Goal: Task Accomplishment & Management: Use online tool/utility

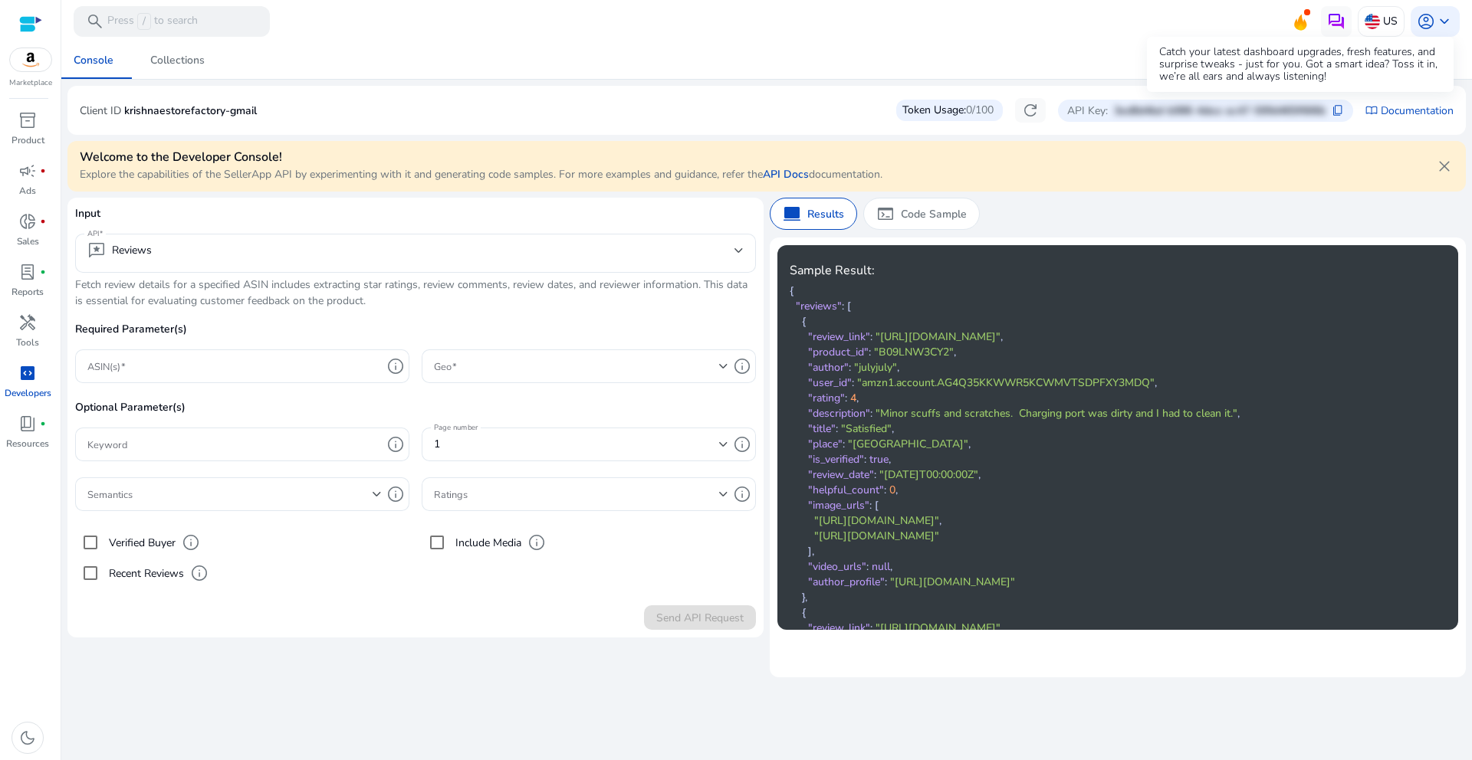
click at [1305, 21] on icon at bounding box center [1300, 19] width 23 height 21
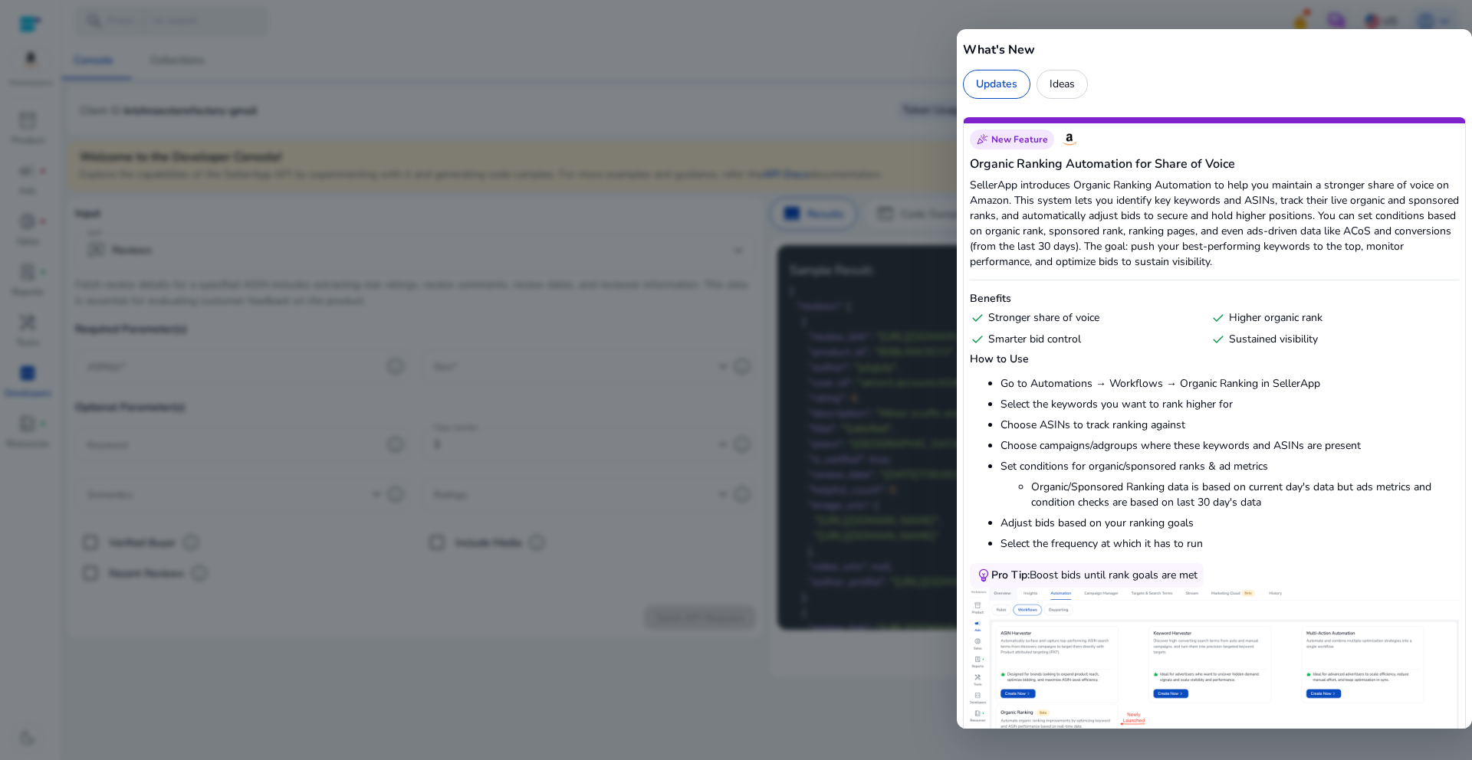
click at [879, 163] on div at bounding box center [736, 380] width 1472 height 760
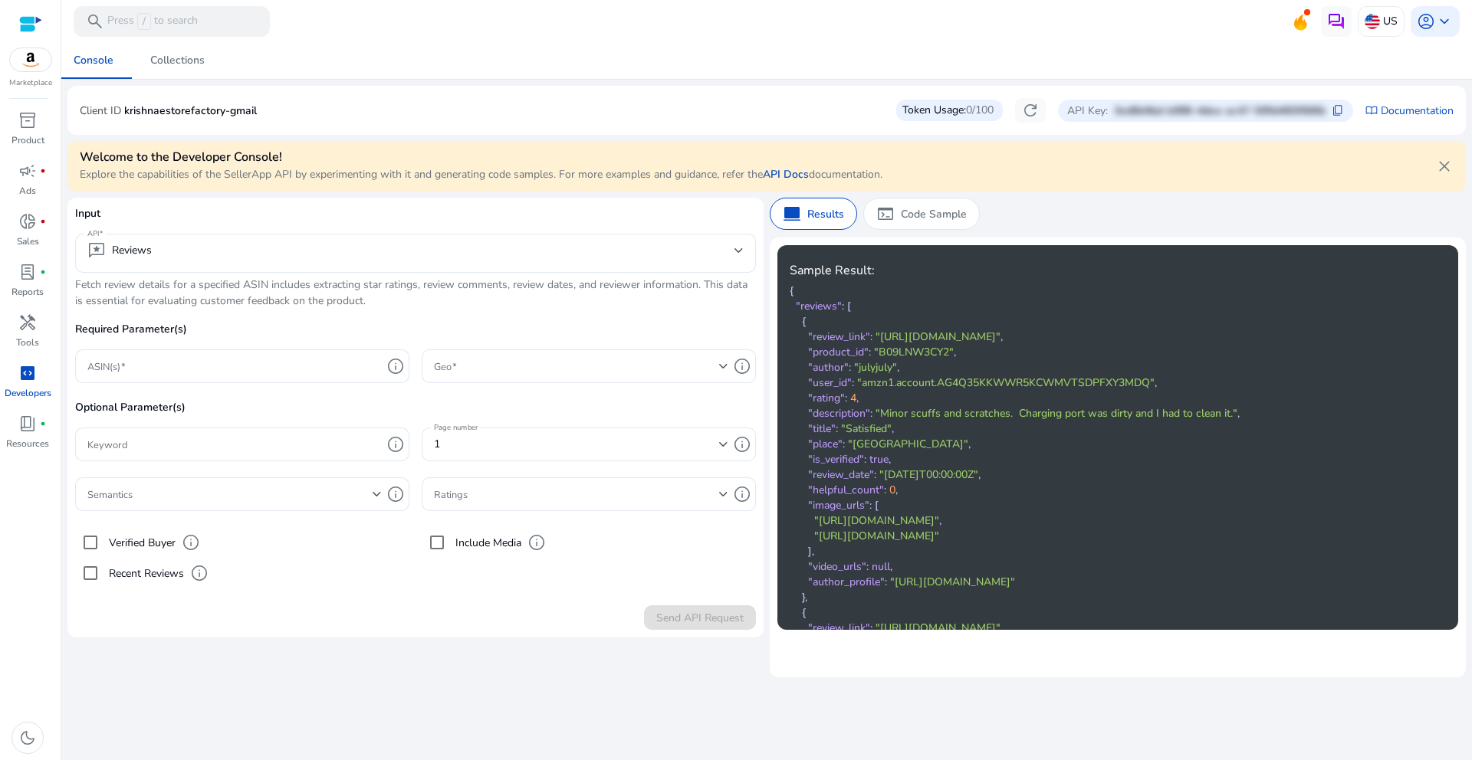
click at [189, 297] on p "Fetch review details for a specified ASIN includes extracting star ratings, rev…" at bounding box center [415, 293] width 681 height 32
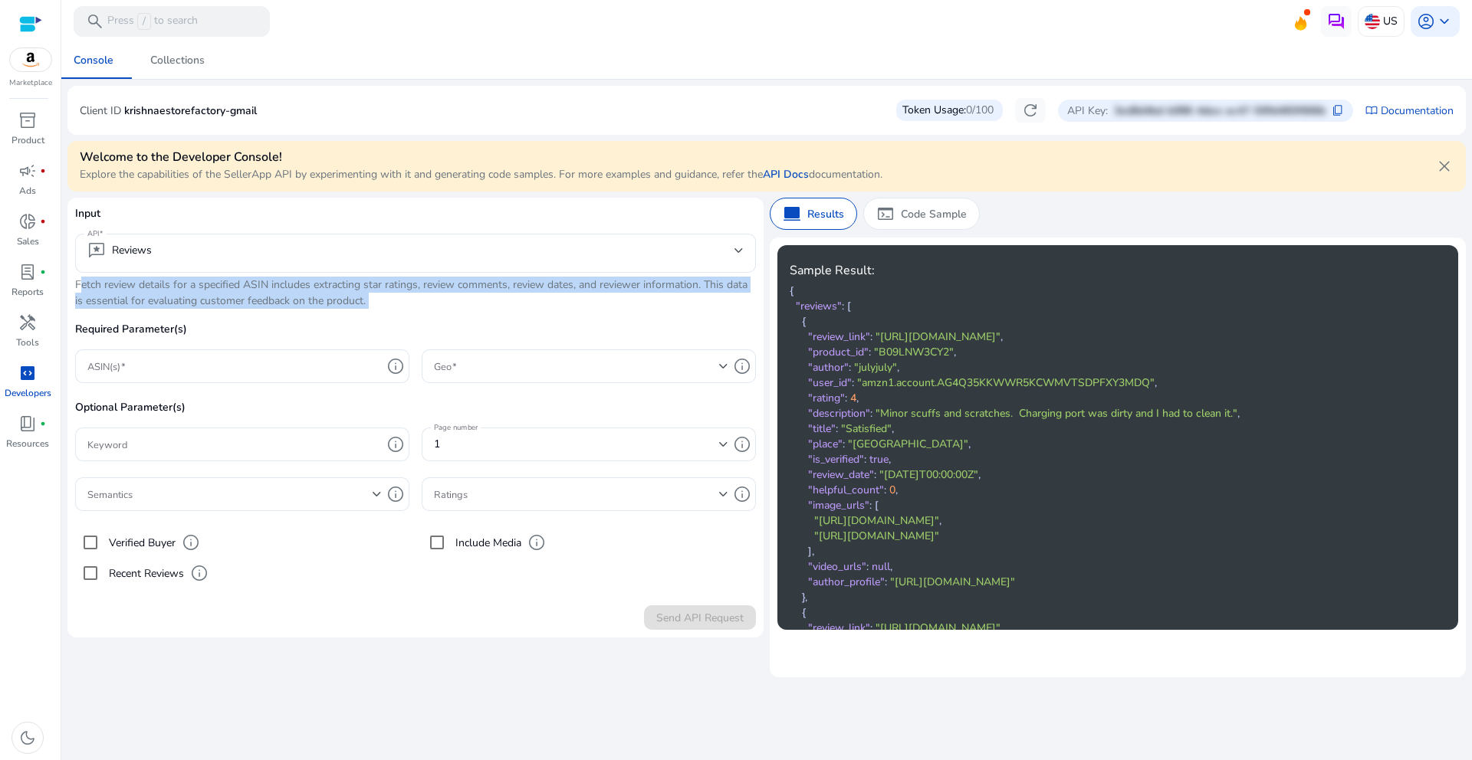
click at [189, 297] on p "Fetch review details for a specified ASIN includes extracting star ratings, rev…" at bounding box center [415, 293] width 681 height 32
click at [441, 300] on p "Fetch review details for a specified ASIN includes extracting star ratings, rev…" at bounding box center [415, 293] width 681 height 32
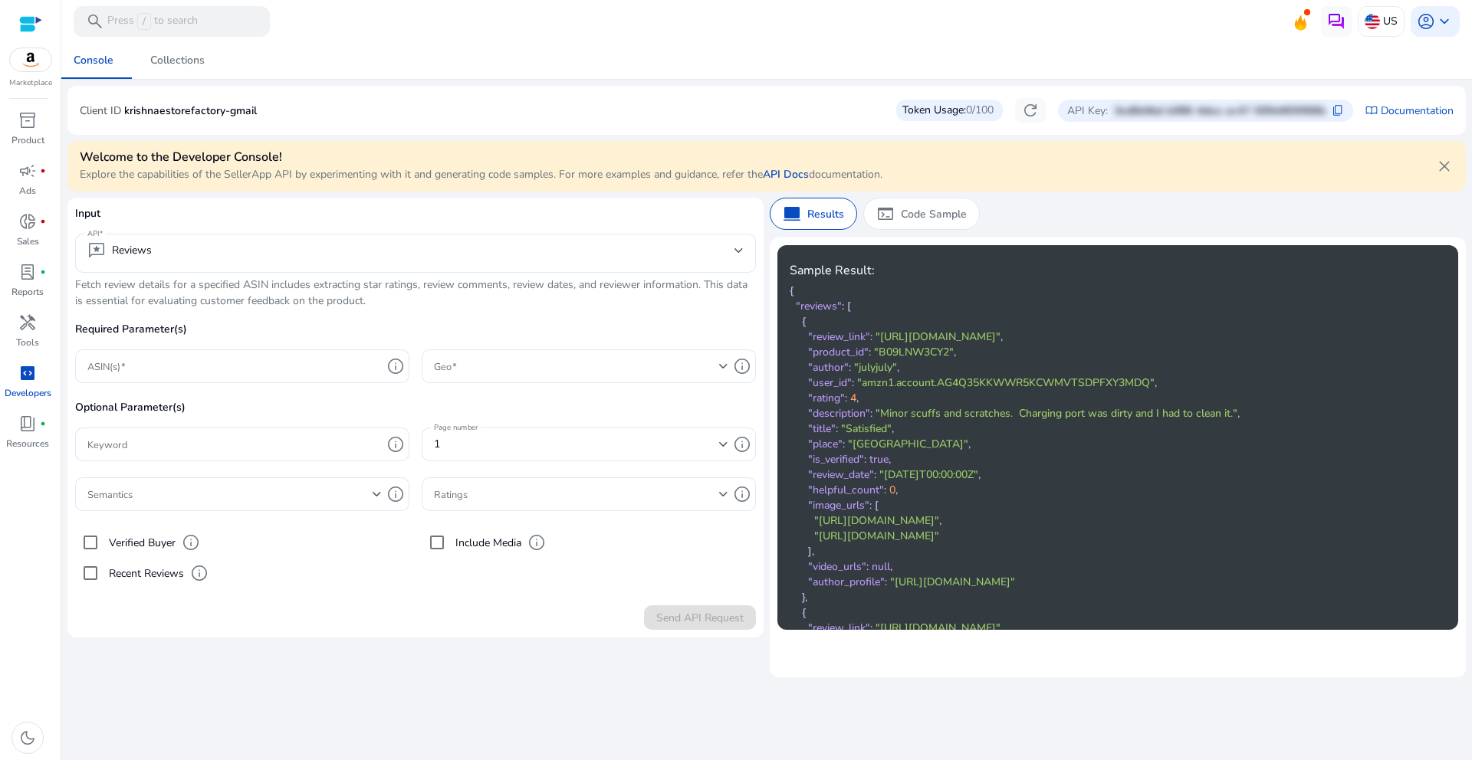
click at [441, 300] on p "Fetch review details for a specified ASIN includes extracting star ratings, rev…" at bounding box center [415, 293] width 681 height 32
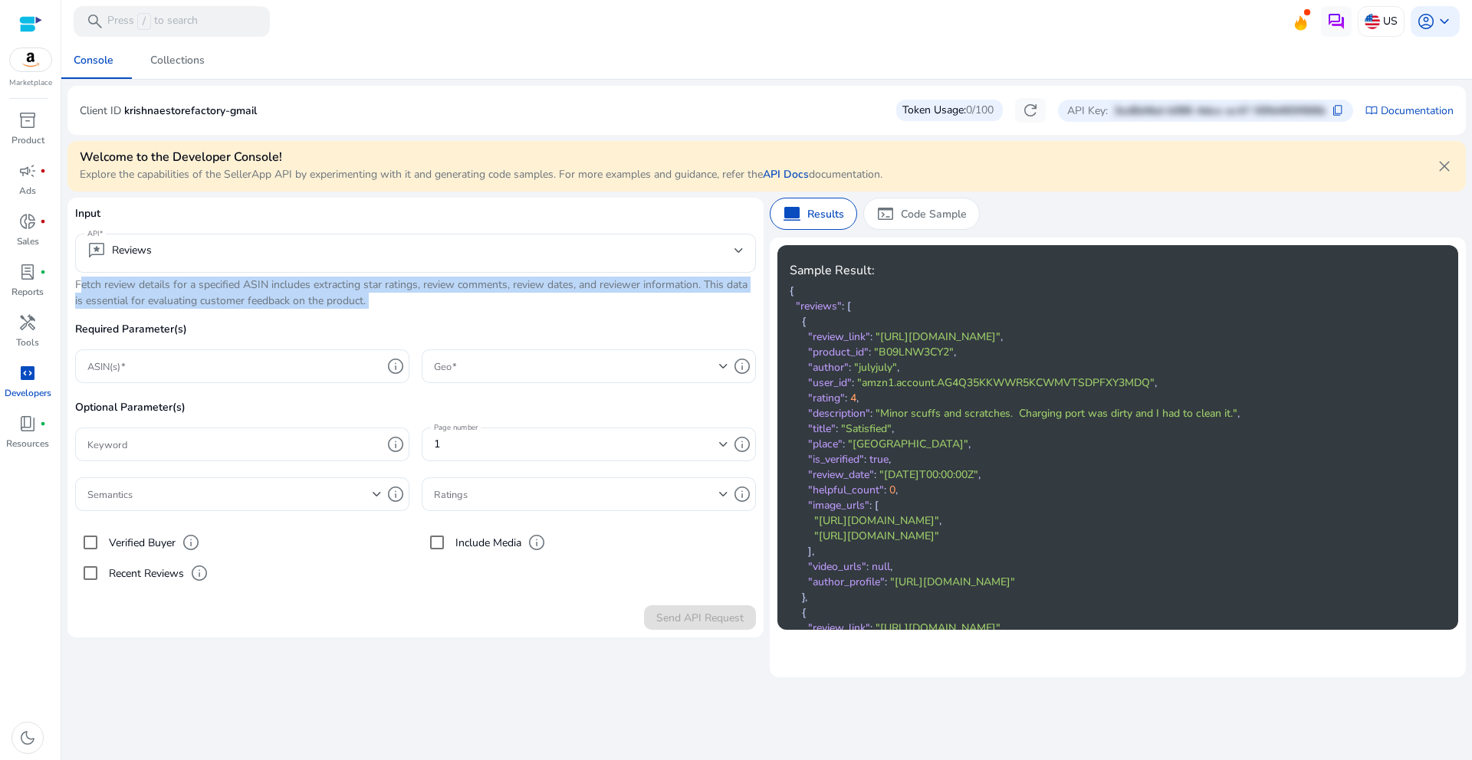
click at [441, 300] on p "Fetch review details for a specified ASIN includes extracting star ratings, rev…" at bounding box center [415, 293] width 681 height 32
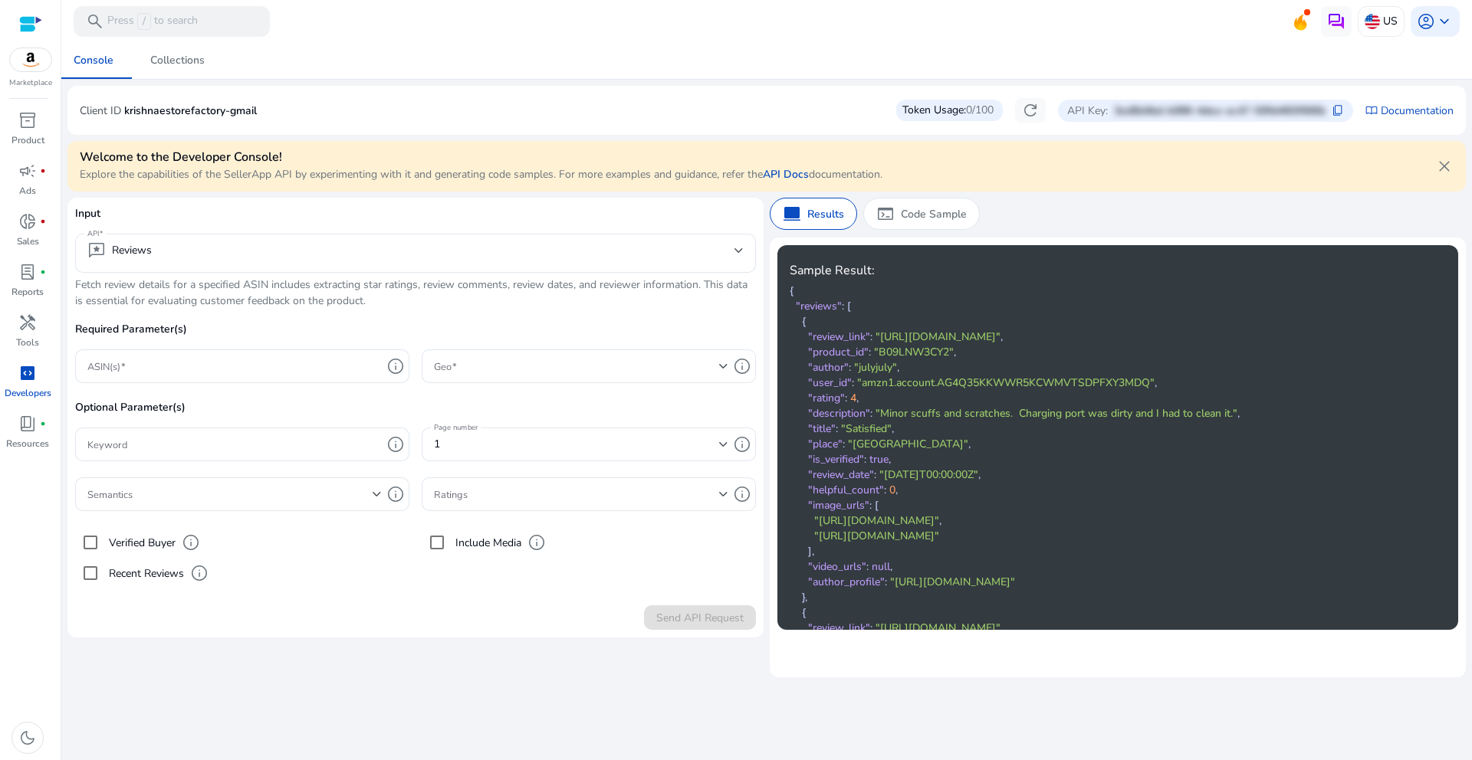
click at [182, 412] on p "Optional Parameter(s)" at bounding box center [415, 413] width 681 height 28
click at [165, 322] on p "Required Parameter(s)" at bounding box center [415, 335] width 681 height 28
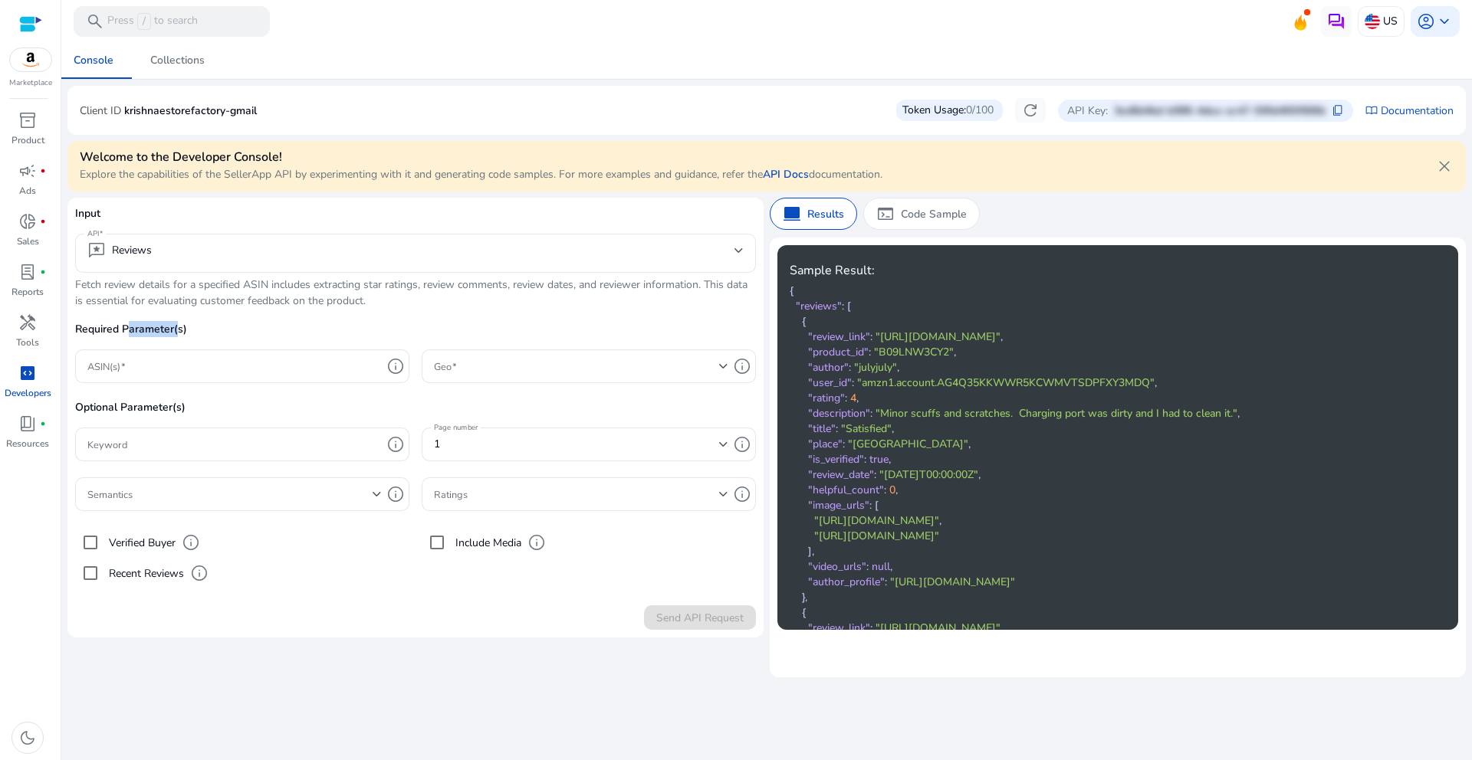
click at [165, 322] on p "Required Parameter(s)" at bounding box center [415, 335] width 681 height 28
click at [164, 412] on p "Optional Parameter(s)" at bounding box center [415, 413] width 681 height 28
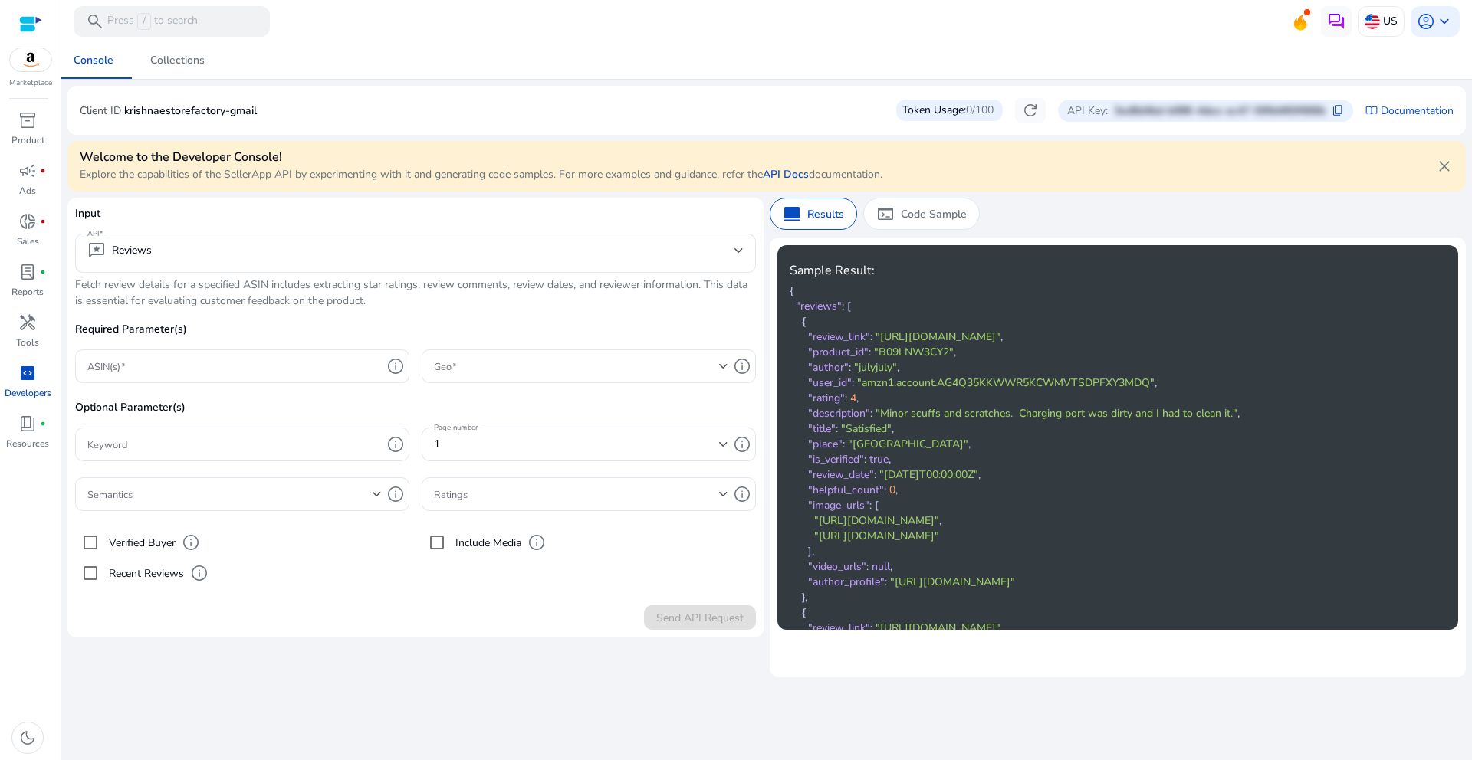
drag, startPoint x: 400, startPoint y: 399, endPoint x: 421, endPoint y: 412, distance: 24.5
click at [400, 399] on p "Optional Parameter(s)" at bounding box center [415, 413] width 681 height 28
click at [145, 544] on label "Verified Buyer" at bounding box center [141, 543] width 70 height 16
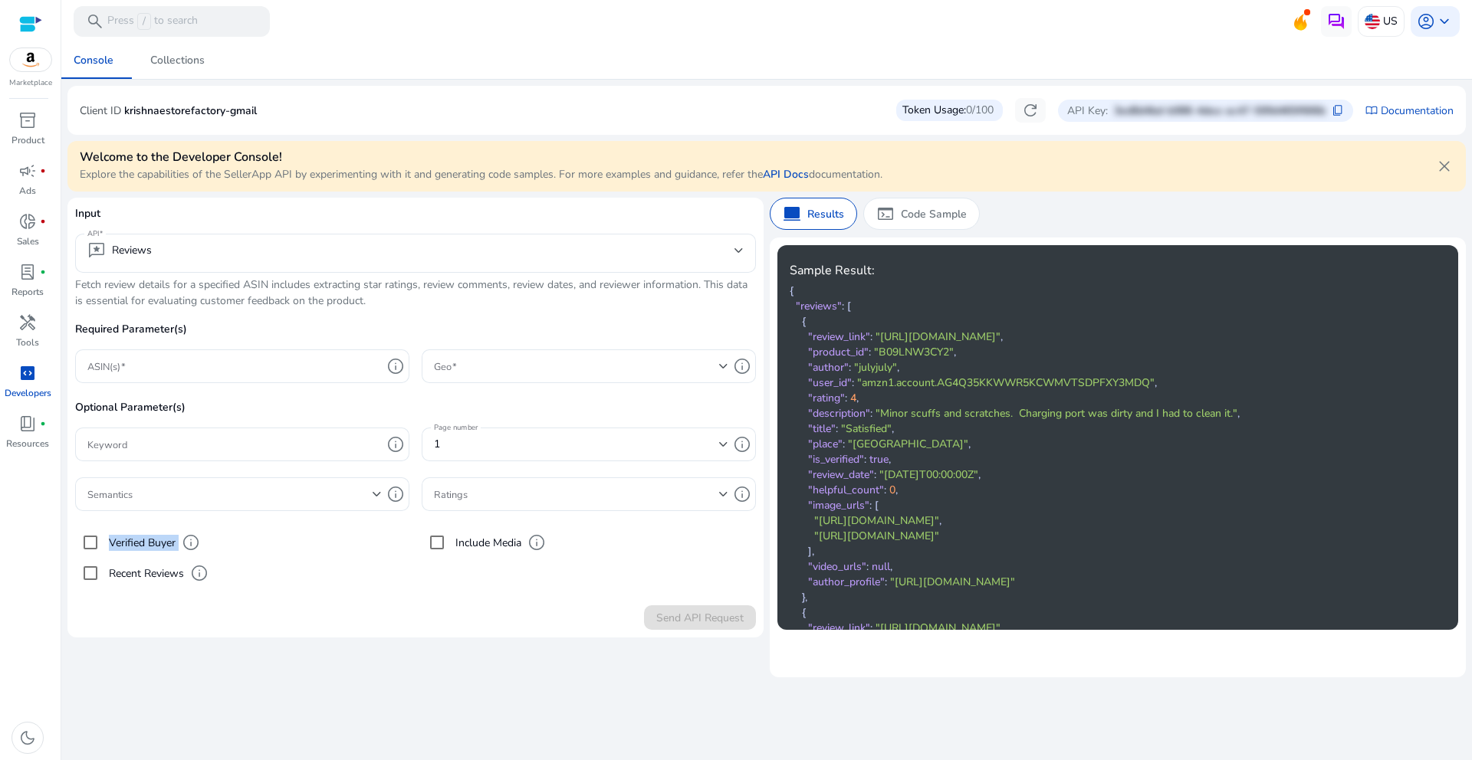
click at [145, 544] on label "Verified Buyer" at bounding box center [141, 543] width 70 height 16
click at [145, 569] on label "Recent Reviews" at bounding box center [145, 574] width 78 height 16
click at [146, 568] on label "Recent Reviews" at bounding box center [145, 574] width 78 height 16
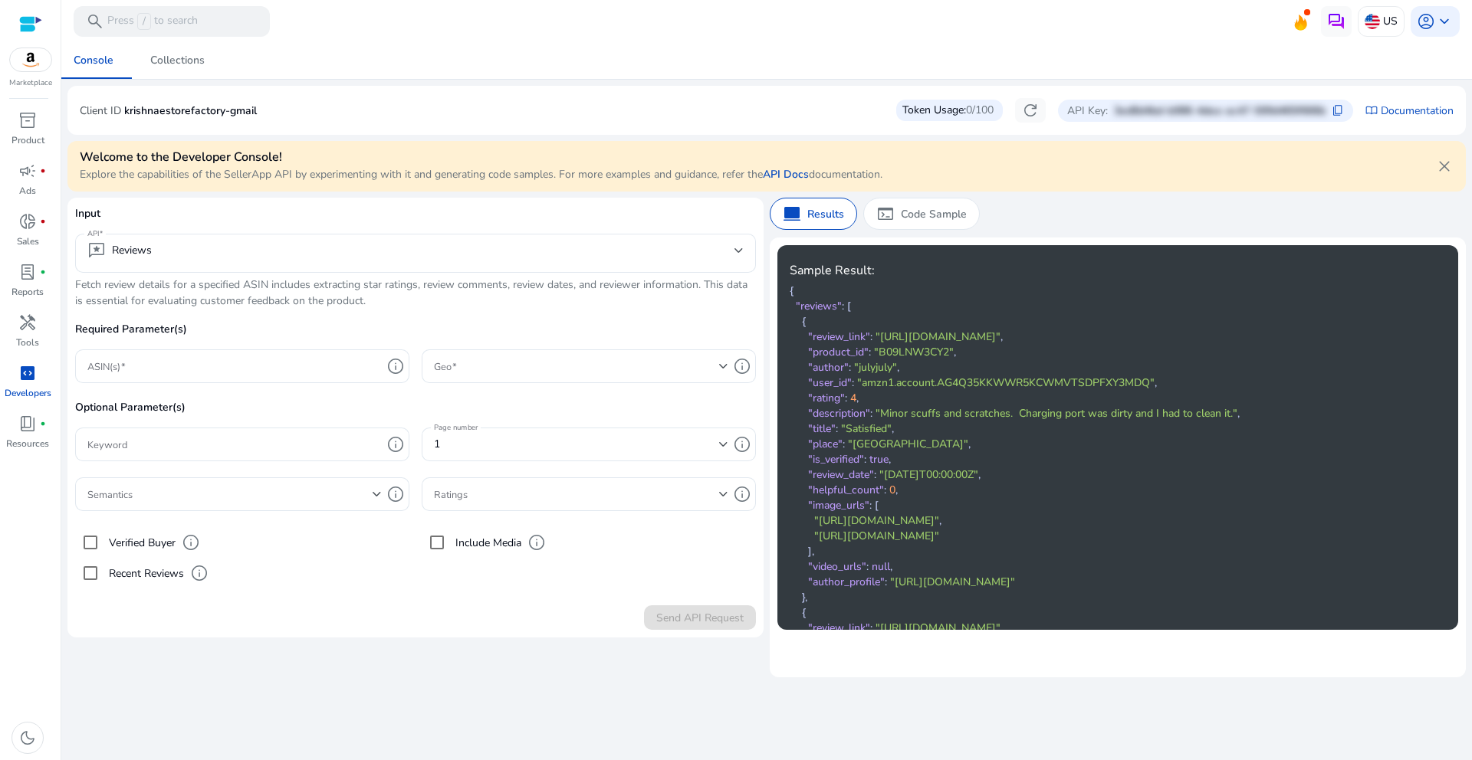
click at [484, 543] on label "Include Media" at bounding box center [486, 543] width 69 height 16
click at [474, 583] on div "Required Parameter(s) ASIN(s) info Geo info Optional Parameter(s) Keyword info …" at bounding box center [415, 455] width 681 height 268
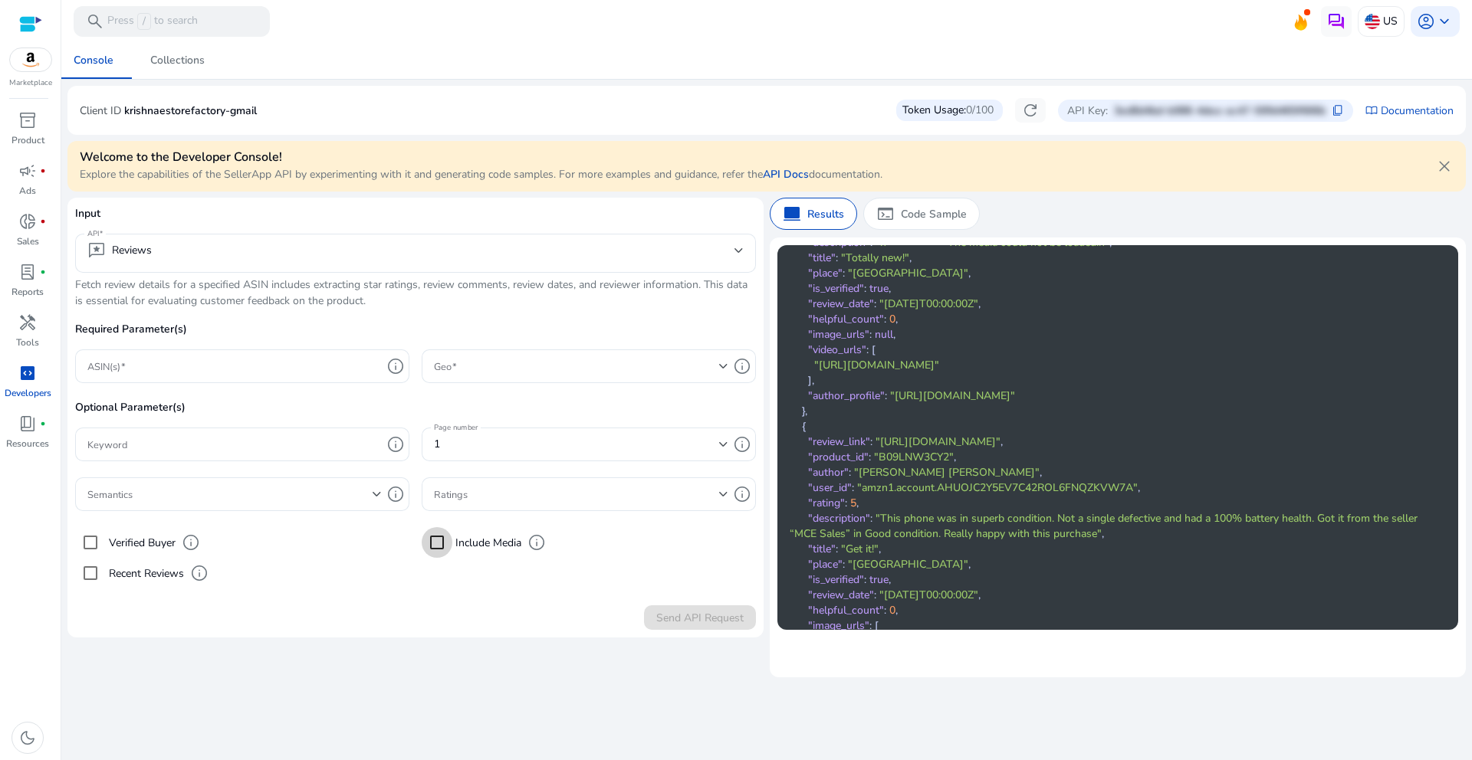
scroll to position [2931, 0]
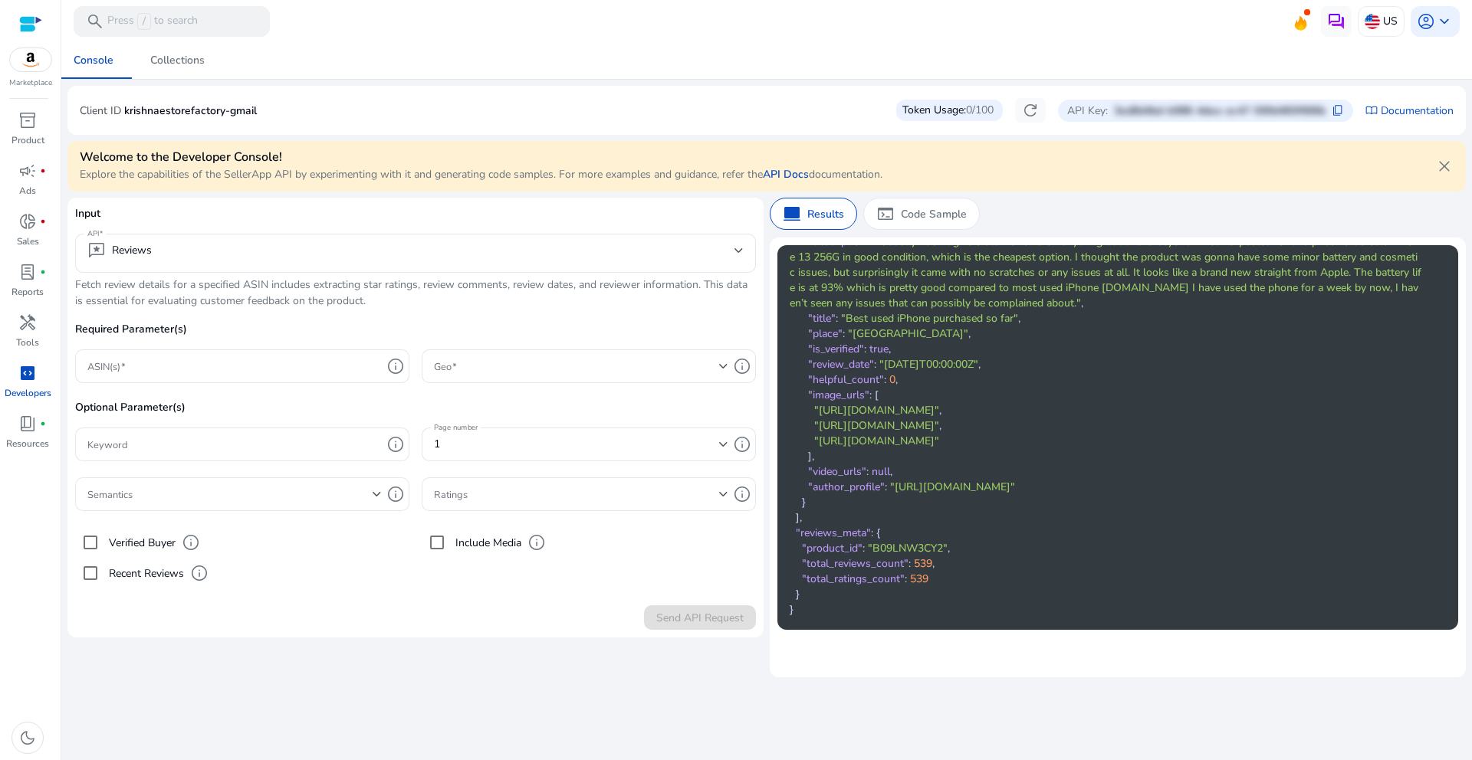
click at [849, 679] on div "We are getting things ready for you... Console Collections Client ID krishnaest…" at bounding box center [766, 401] width 1398 height 718
click at [857, 526] on span ""reviews_meta"" at bounding box center [833, 533] width 75 height 15
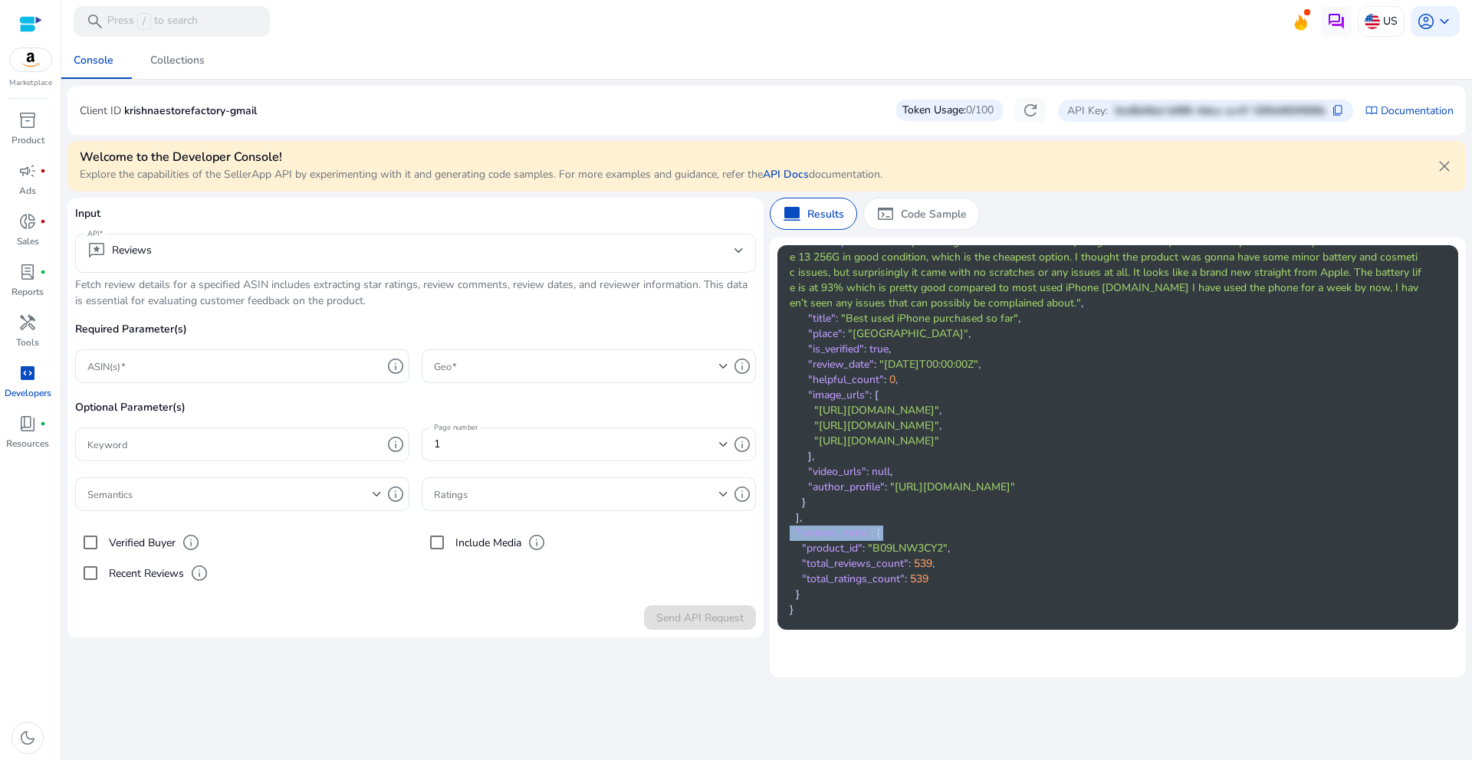
drag, startPoint x: 857, startPoint y: 526, endPoint x: 866, endPoint y: 529, distance: 9.7
click at [857, 526] on span ""reviews_meta"" at bounding box center [833, 533] width 75 height 15
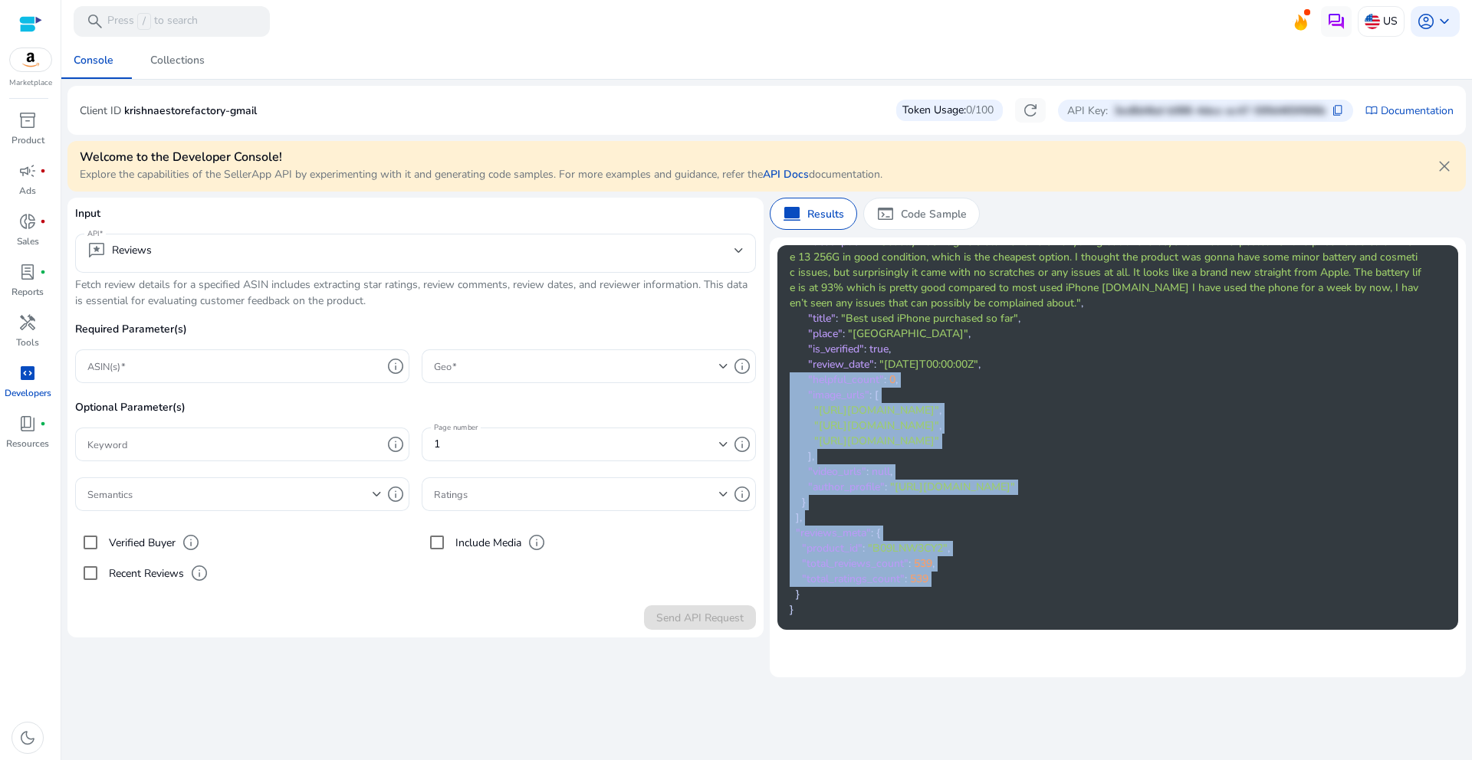
drag, startPoint x: 938, startPoint y: 583, endPoint x: 831, endPoint y: 374, distance: 234.2
click at [849, 537] on span ""reviews_meta"" at bounding box center [833, 533] width 75 height 15
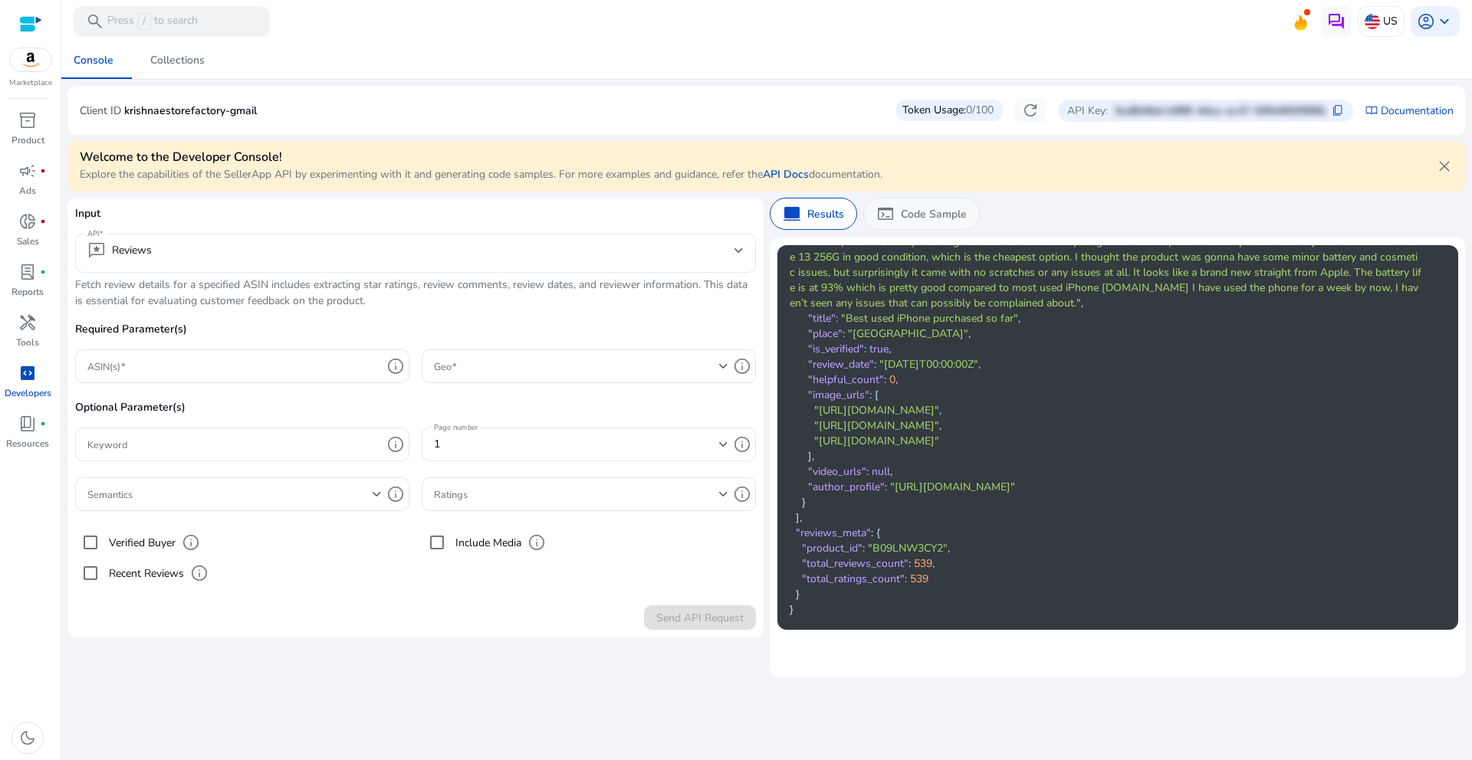
click at [892, 205] on span "terminal" at bounding box center [885, 214] width 18 height 18
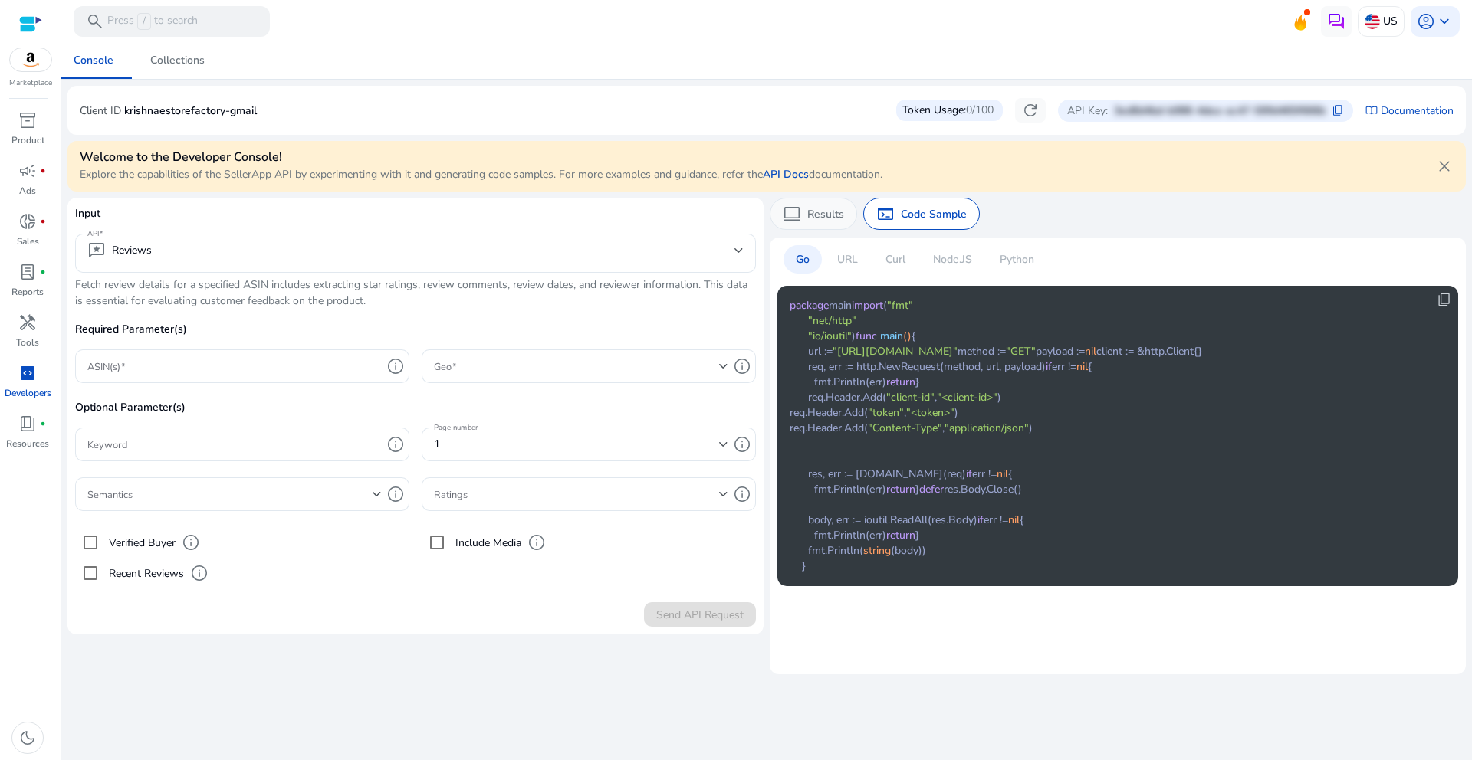
click at [796, 221] on span "computer" at bounding box center [792, 214] width 18 height 18
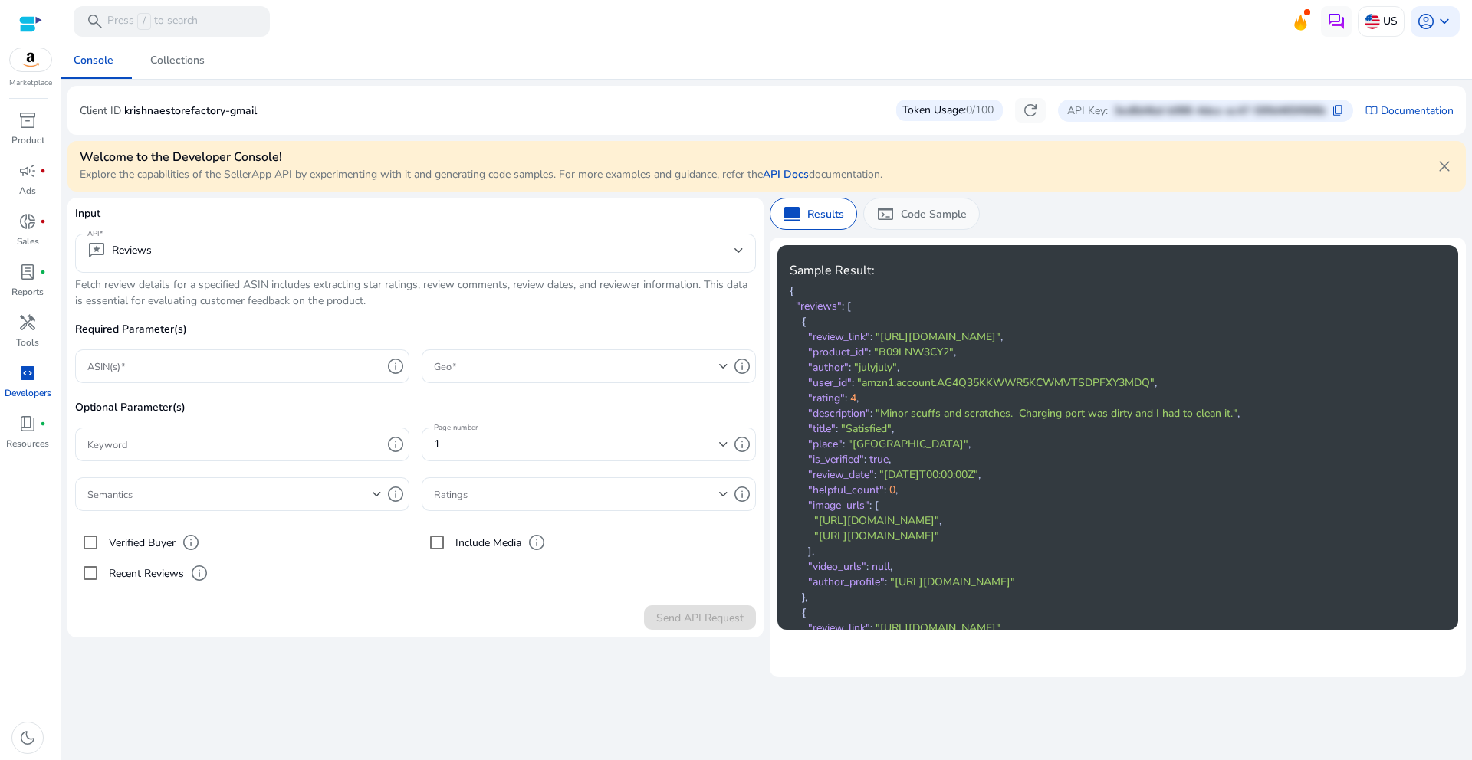
click at [896, 210] on div "terminal Code Sample" at bounding box center [921, 214] width 117 height 32
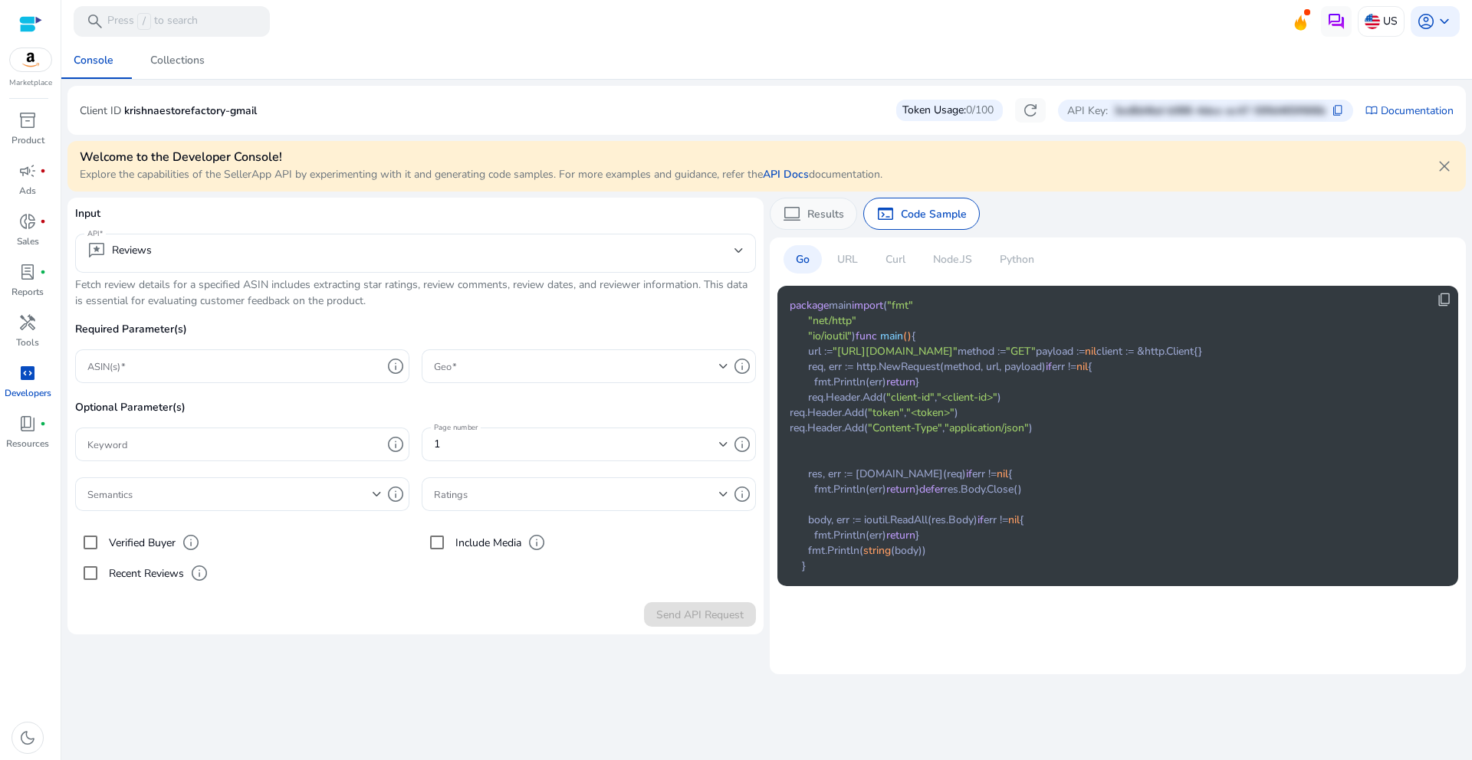
click at [800, 218] on span "computer" at bounding box center [792, 214] width 18 height 18
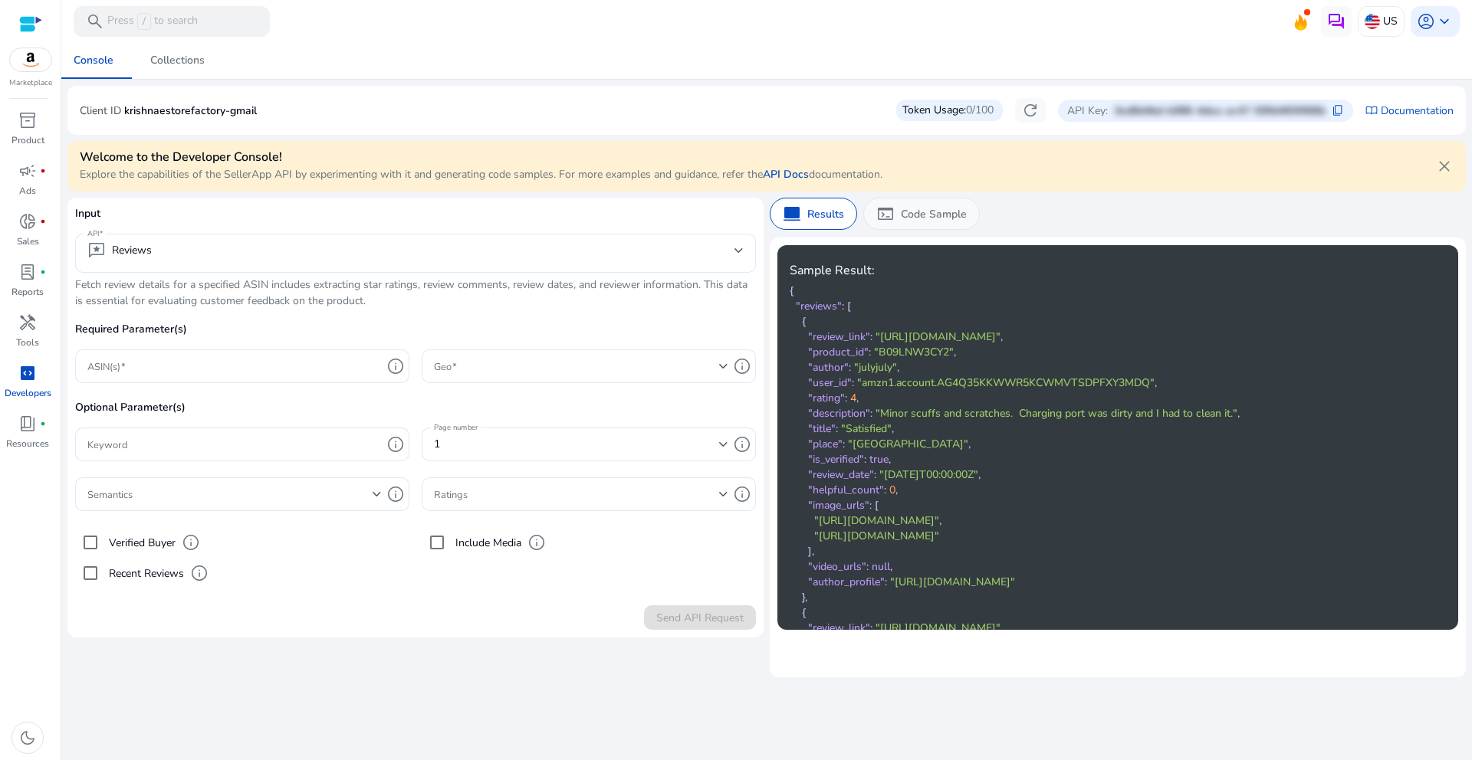
click at [911, 215] on p "Code Sample" at bounding box center [934, 214] width 66 height 16
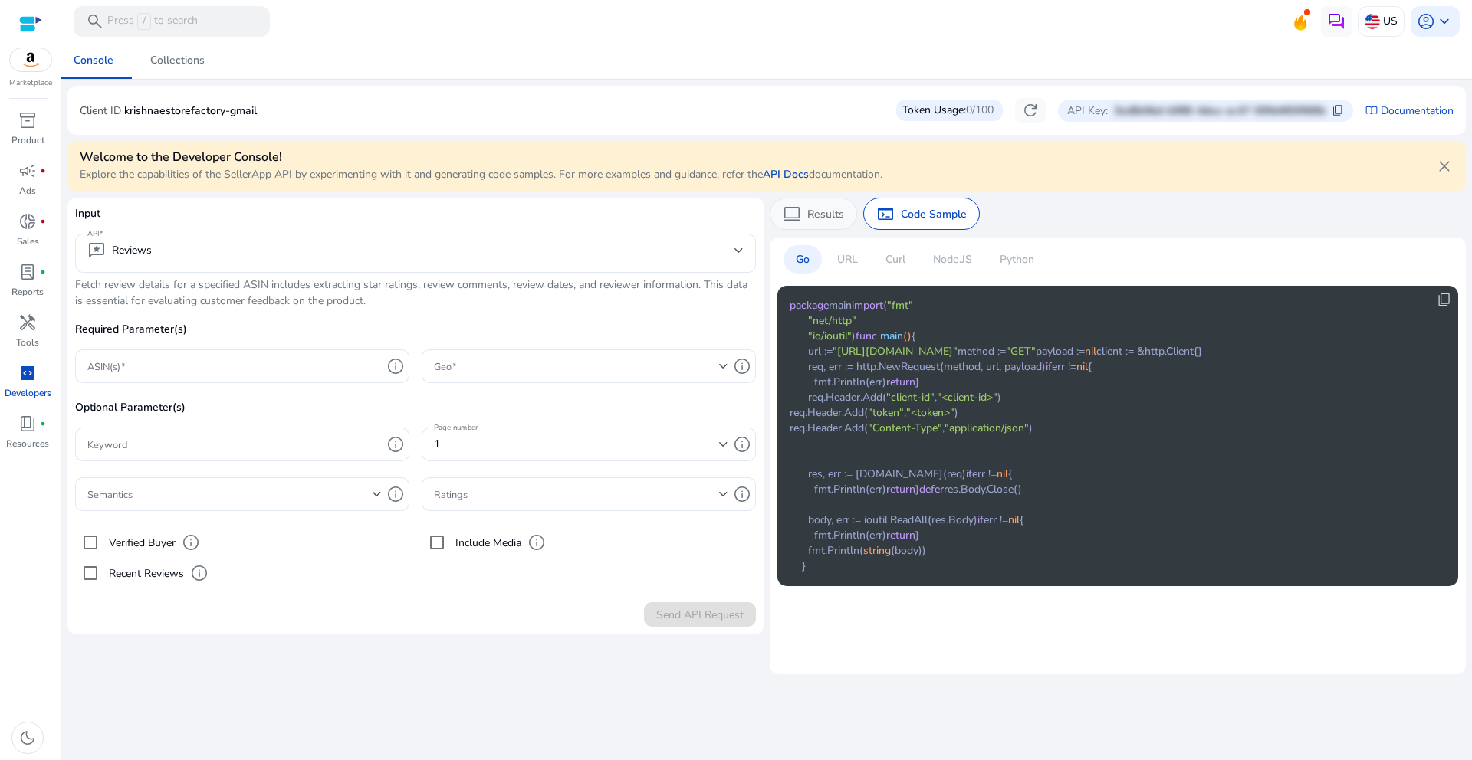
click at [813, 225] on div "computer Results" at bounding box center [813, 214] width 87 height 32
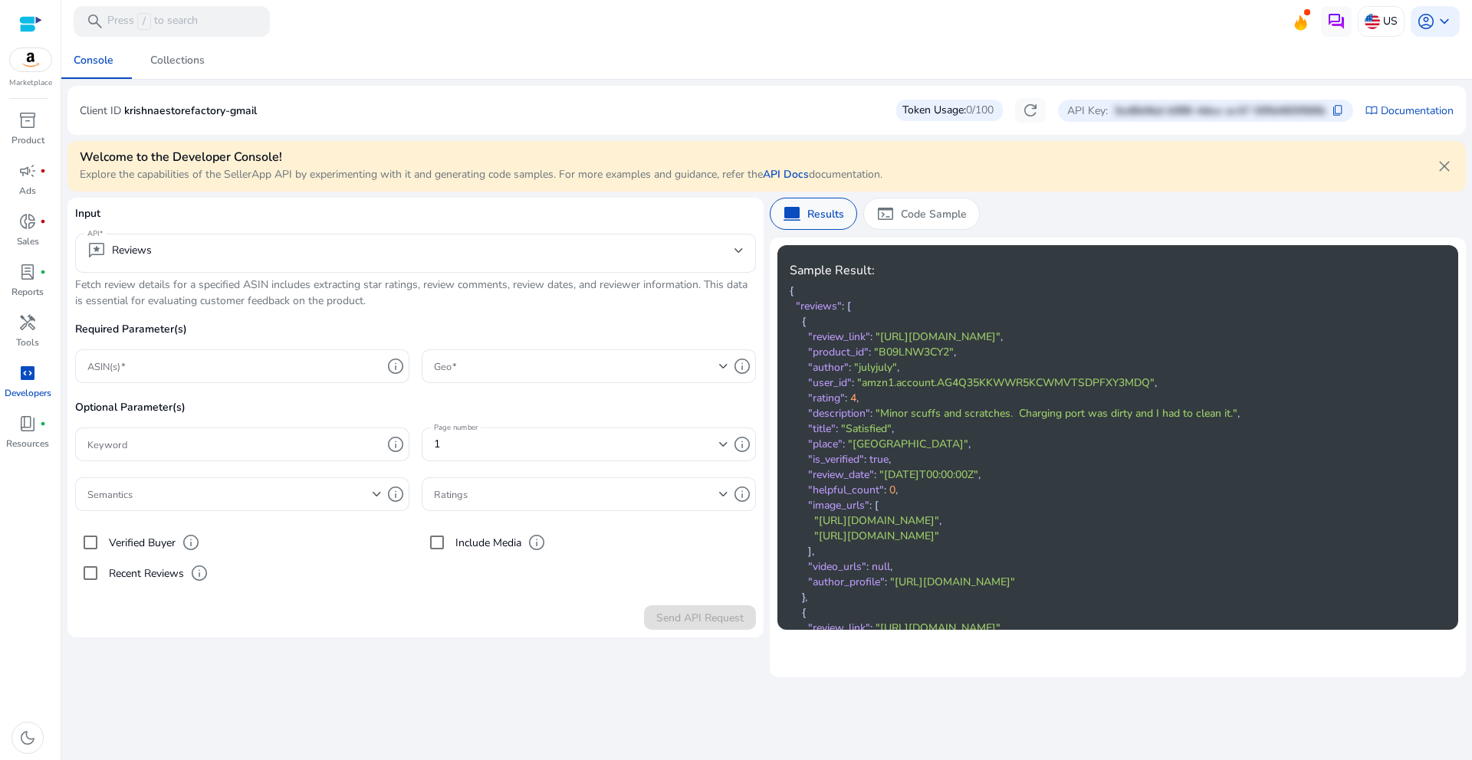
click at [890, 220] on div "terminal Code Sample" at bounding box center [921, 214] width 117 height 32
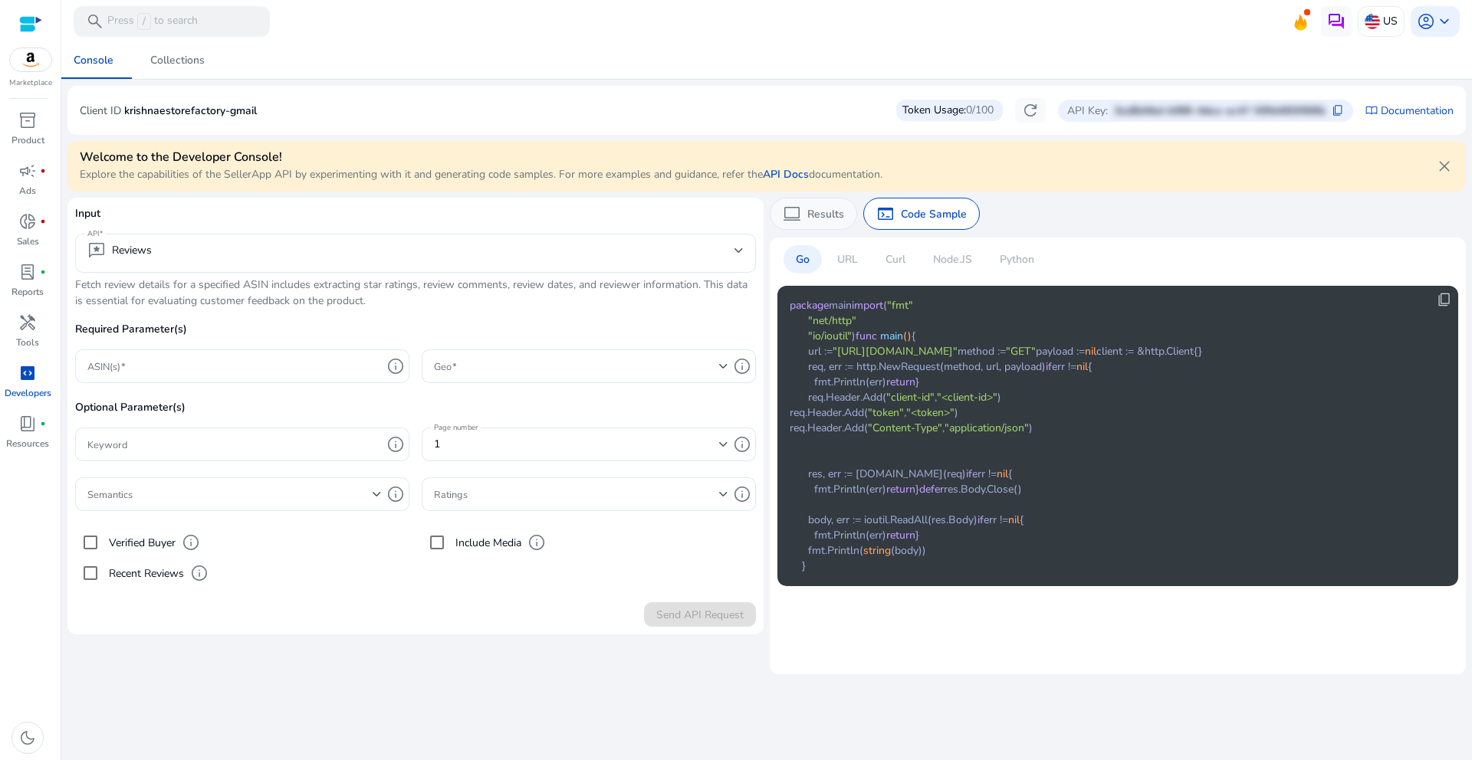
click at [798, 220] on span "computer" at bounding box center [792, 214] width 18 height 18
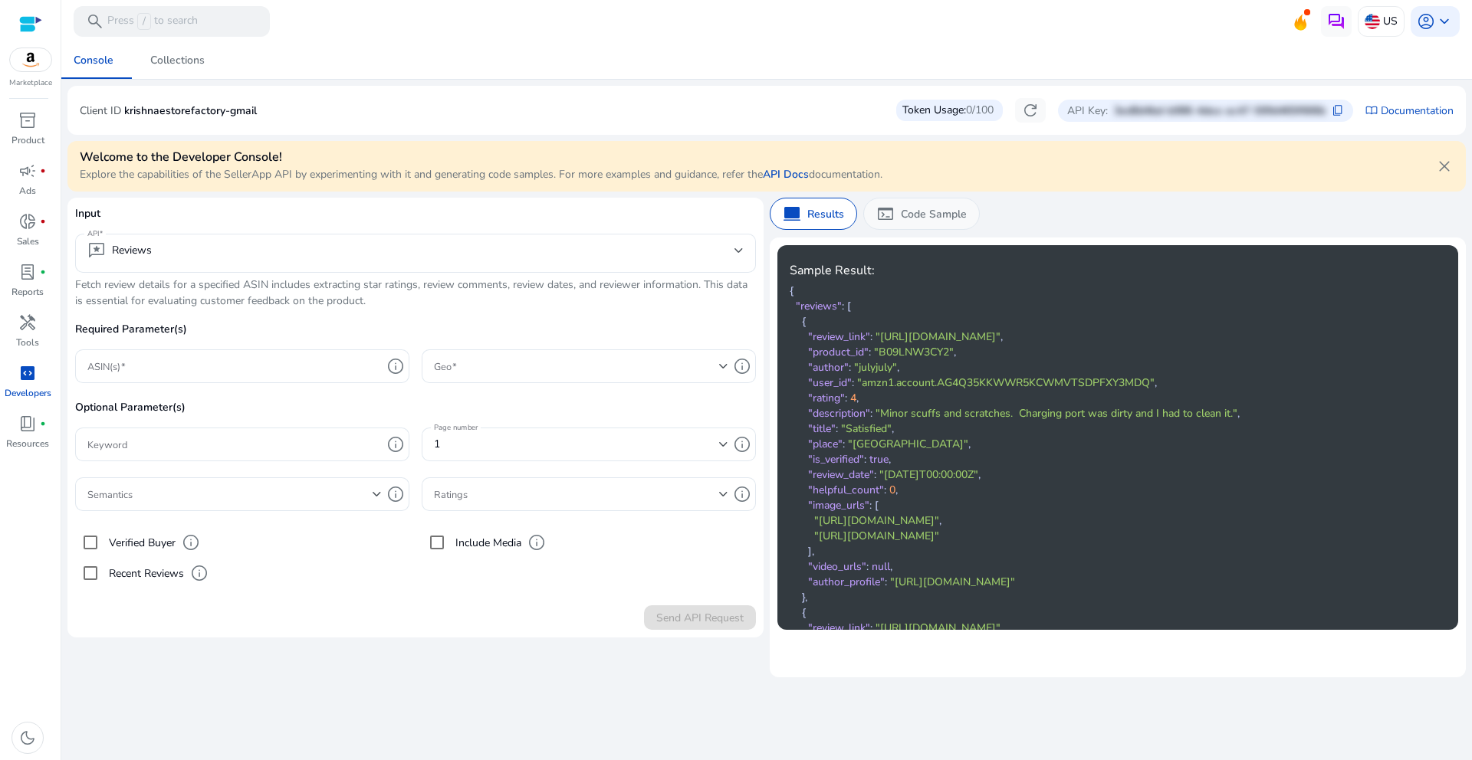
drag, startPoint x: 931, startPoint y: 215, endPoint x: 917, endPoint y: 219, distance: 14.3
click at [930, 215] on p "Code Sample" at bounding box center [934, 214] width 66 height 16
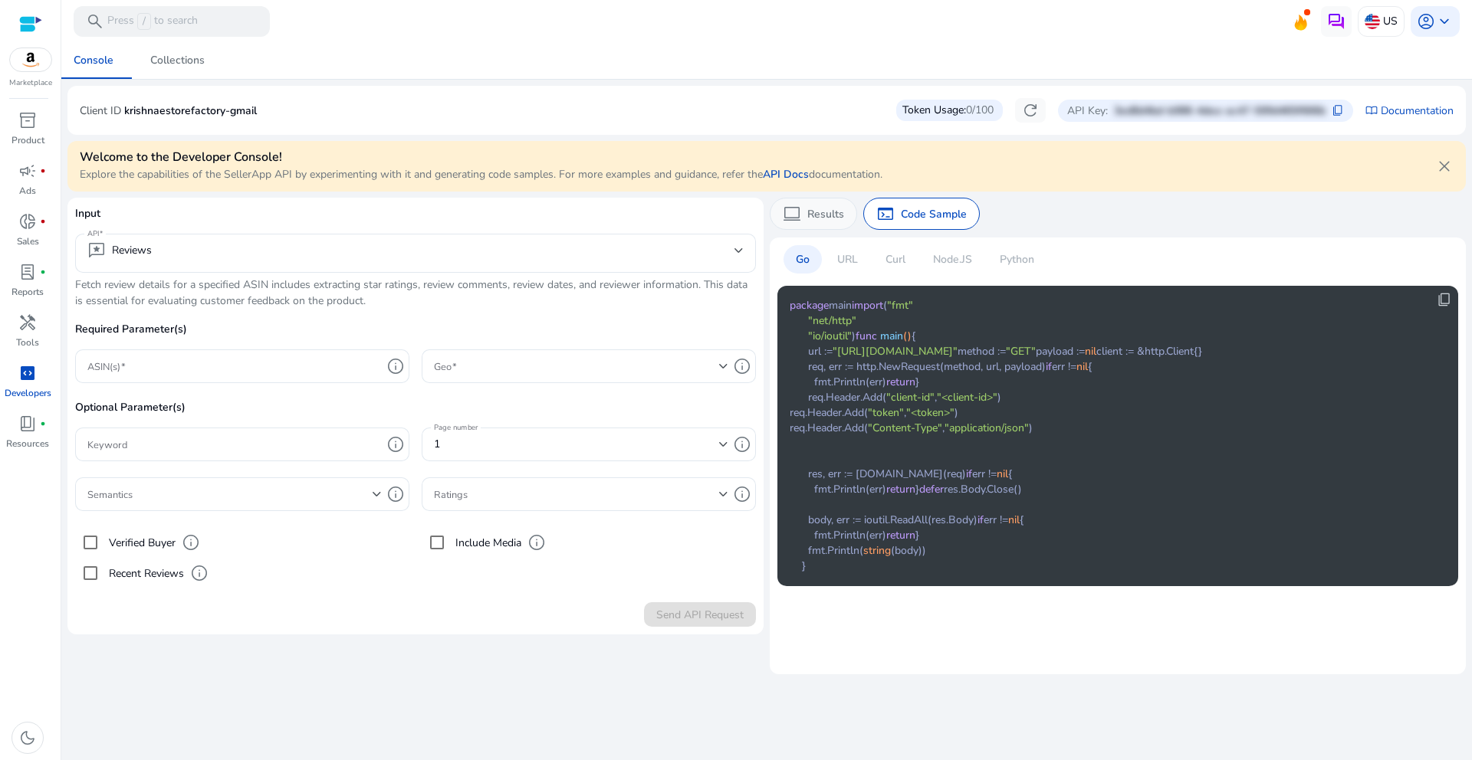
drag, startPoint x: 802, startPoint y: 225, endPoint x: 820, endPoint y: 227, distance: 18.5
click at [803, 225] on div "computer Results" at bounding box center [813, 214] width 87 height 32
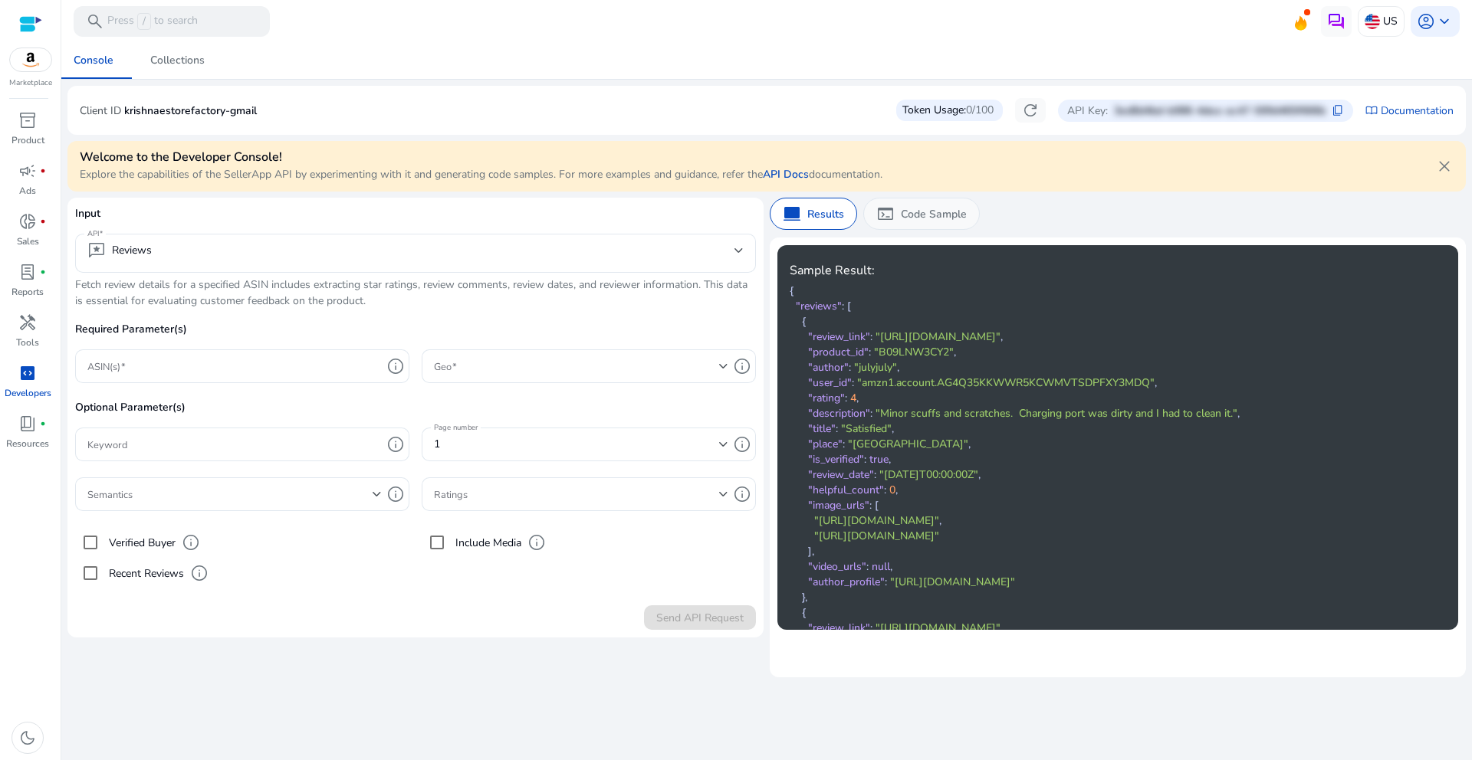
click at [895, 221] on div "terminal Code Sample" at bounding box center [921, 214] width 117 height 32
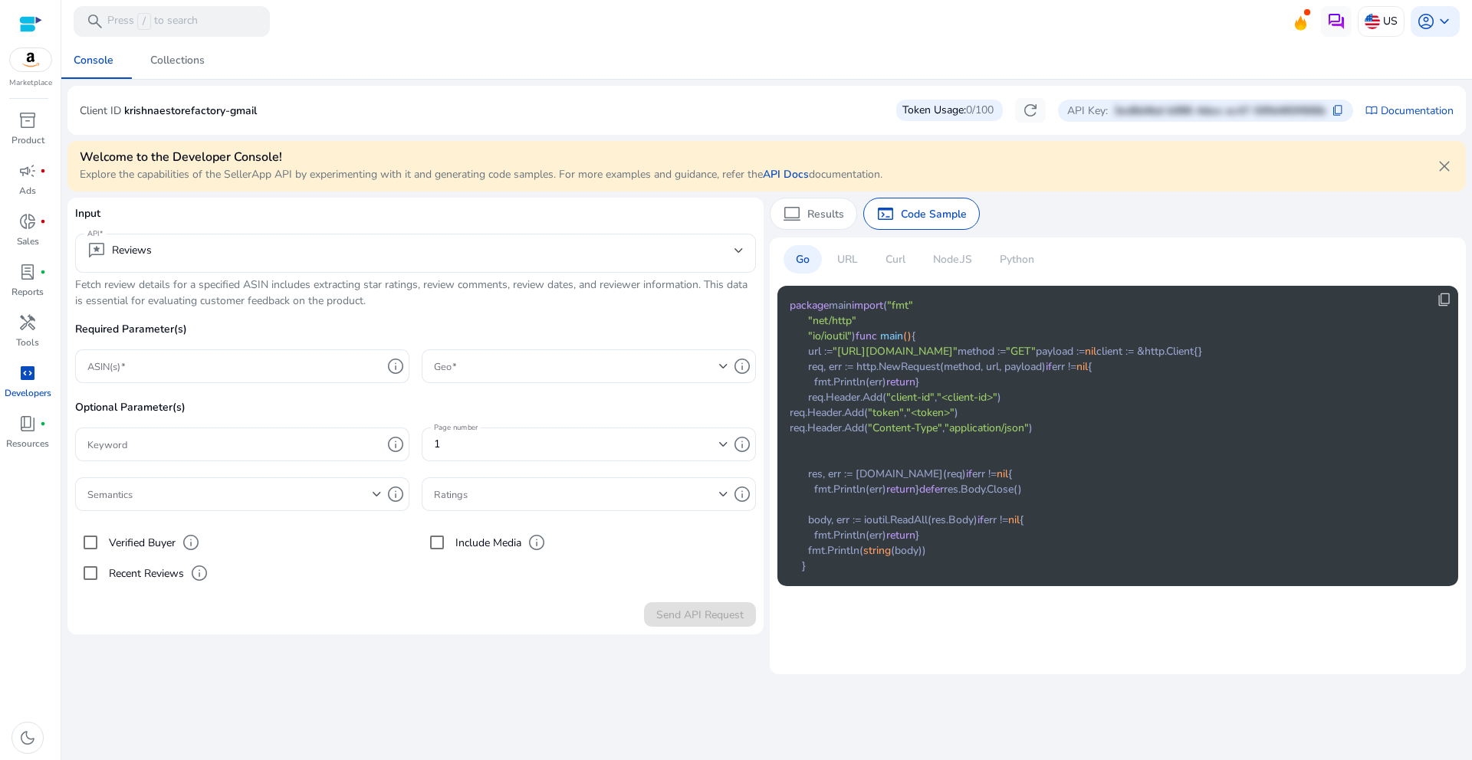
click at [842, 257] on p "URL" at bounding box center [847, 259] width 21 height 16
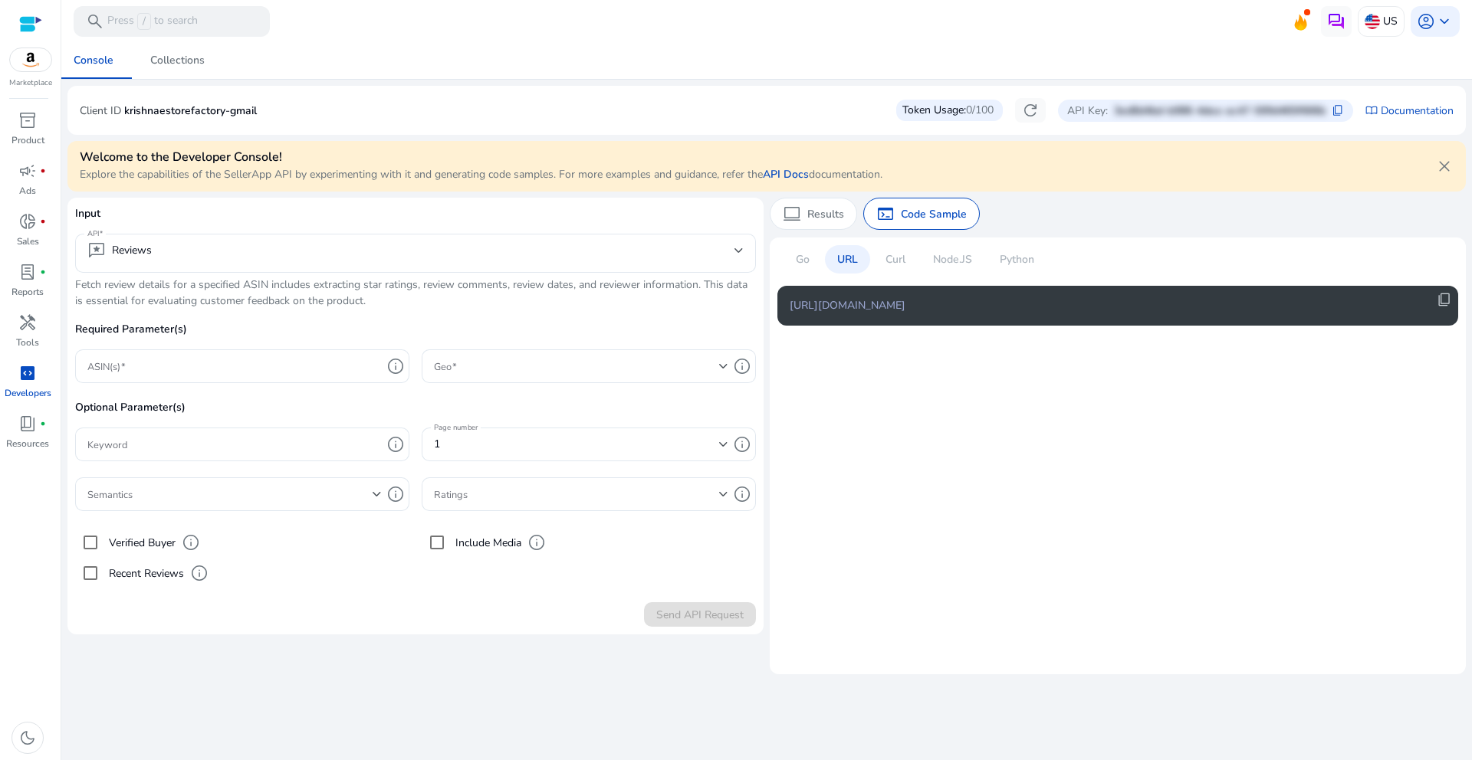
click at [895, 260] on p "Curl" at bounding box center [895, 259] width 20 height 16
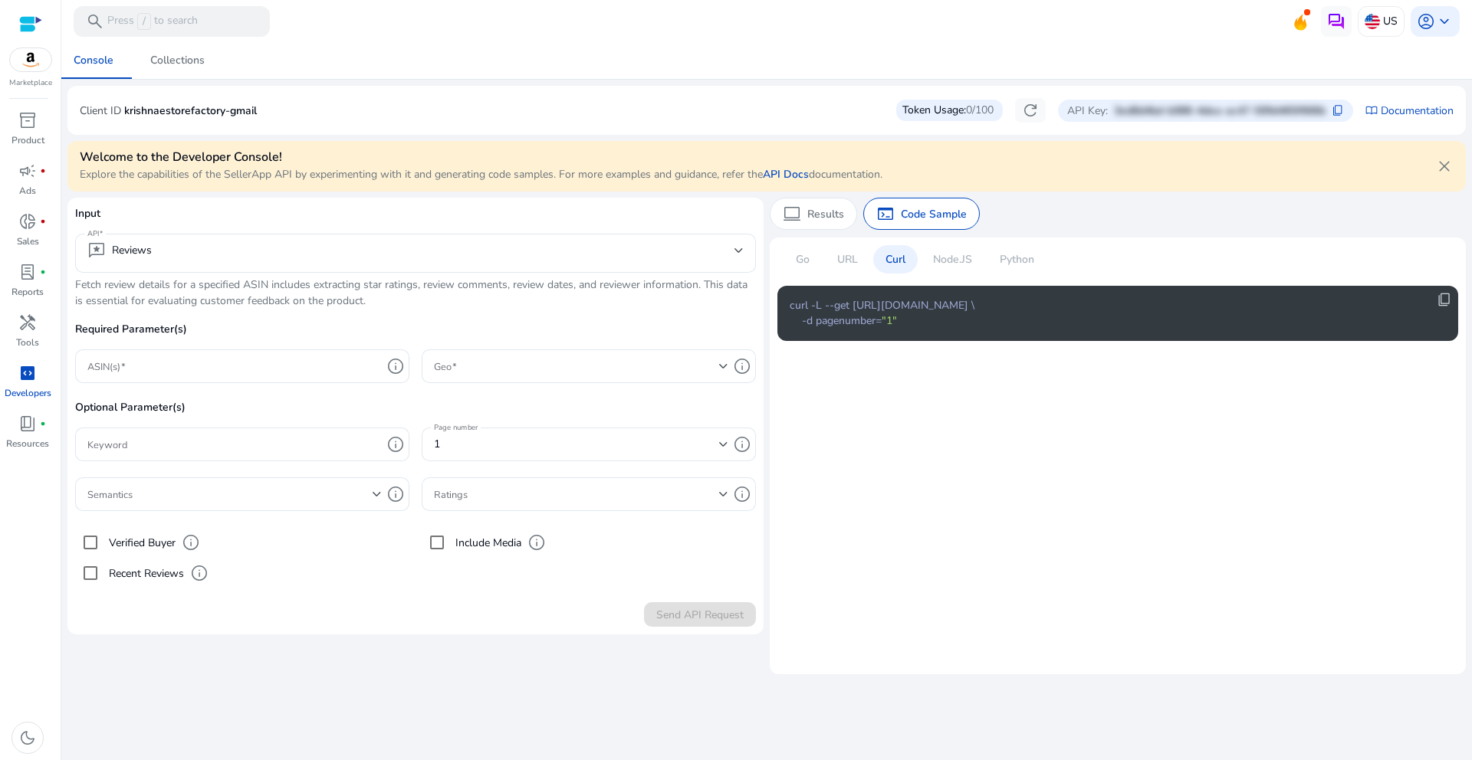
click at [986, 259] on div "Go URL Curl Node.JS Python" at bounding box center [914, 265] width 275 height 41
drag, startPoint x: 933, startPoint y: 261, endPoint x: 1010, endPoint y: 266, distance: 77.6
click at [934, 261] on div "Node.JS" at bounding box center [953, 259] width 64 height 28
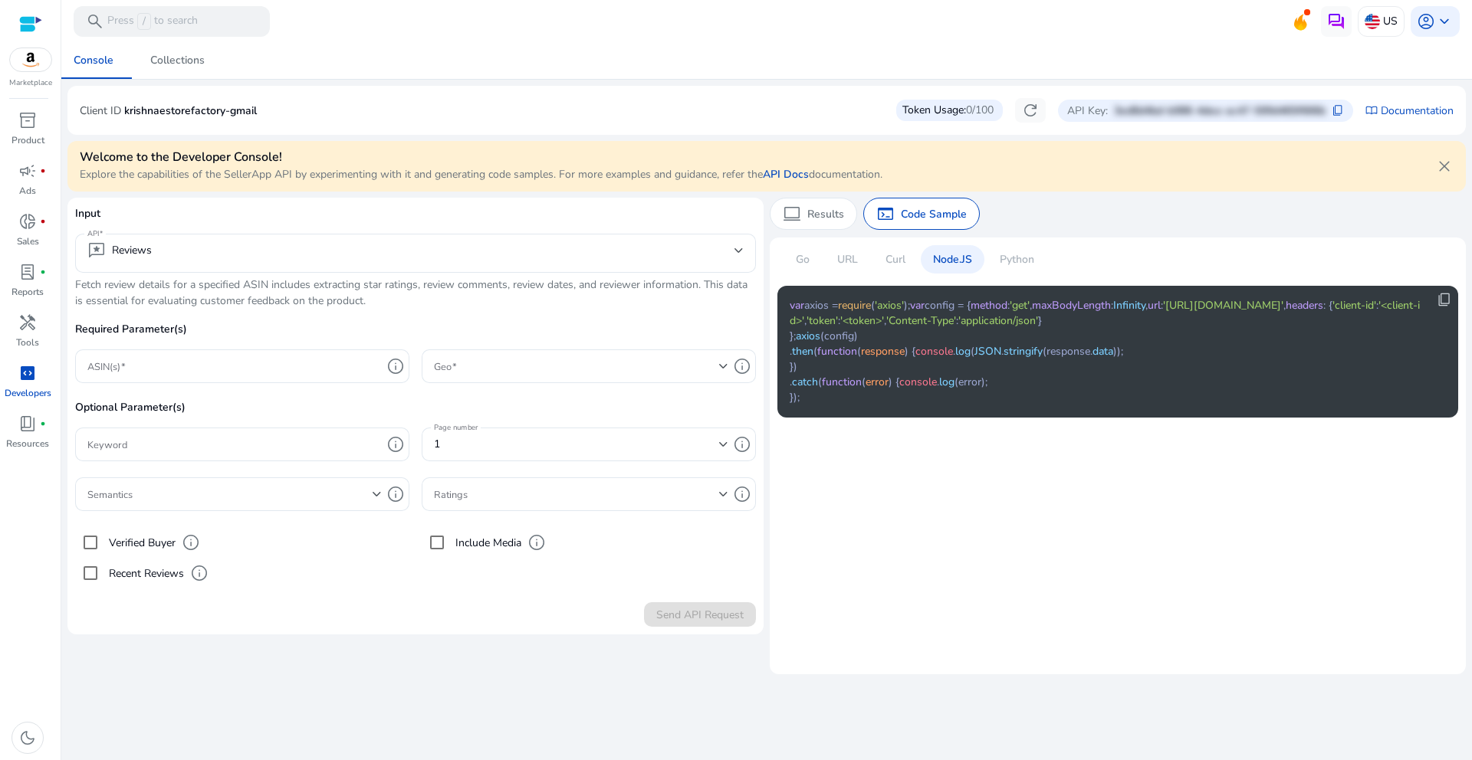
click at [1040, 264] on div "Python" at bounding box center [1016, 259] width 59 height 28
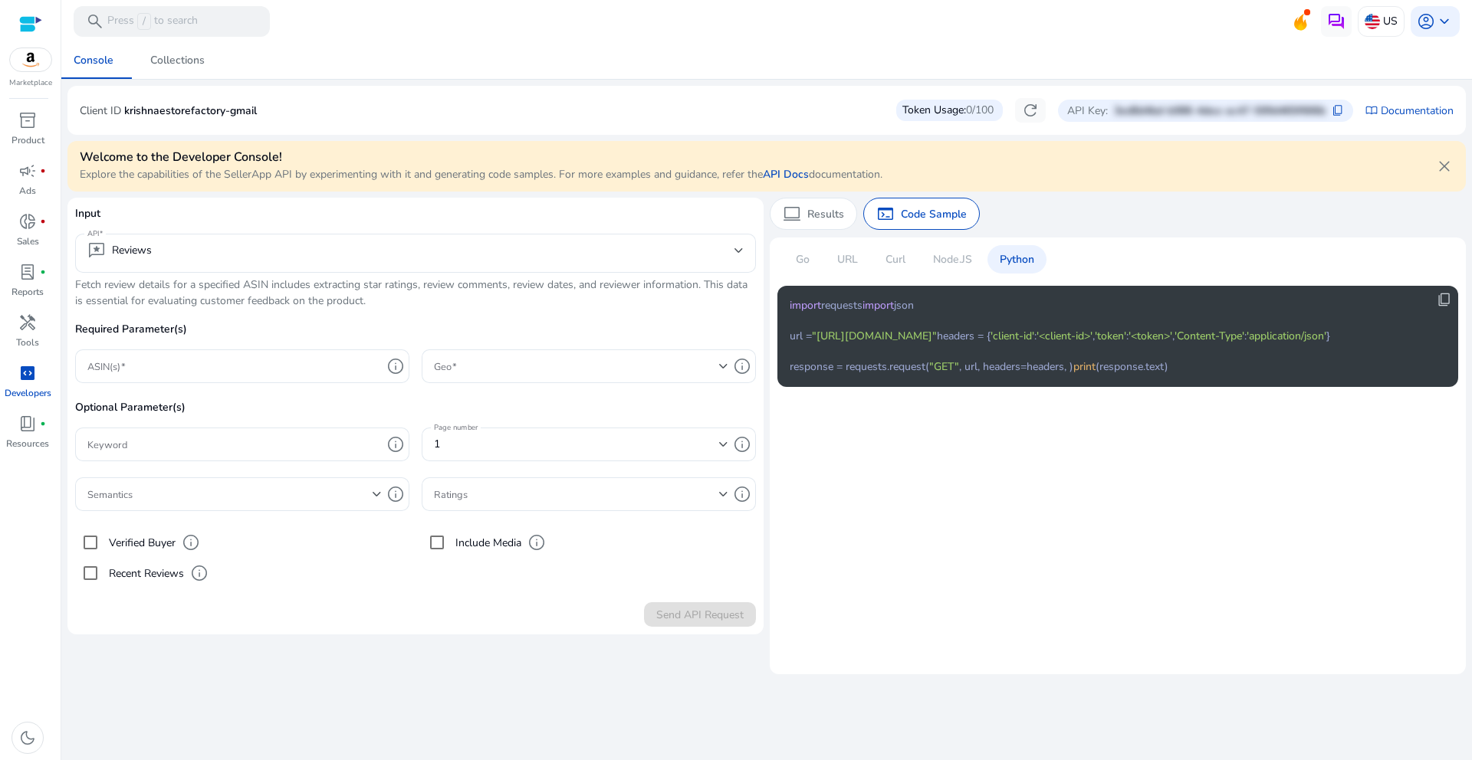
click at [706, 133] on mat-card "Client ID krishnaestorefactory-gmail Token Usage: 0/100 refresh API Key: 3ed8d4…" at bounding box center [766, 110] width 1398 height 49
